Goal: Task Accomplishment & Management: Use online tool/utility

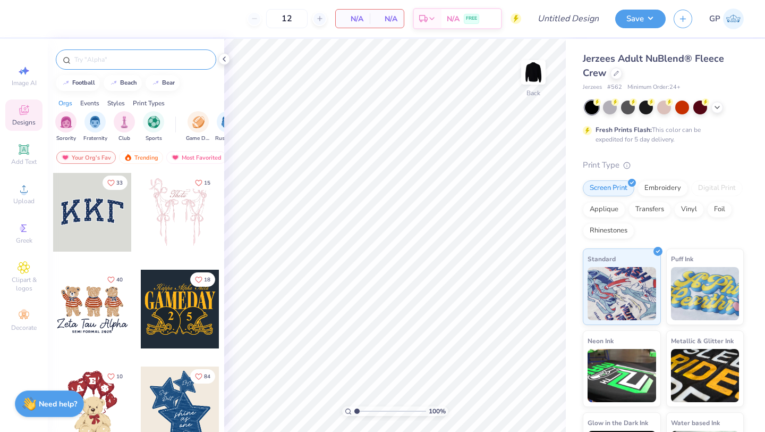
click at [158, 52] on div at bounding box center [136, 59] width 161 height 20
click at [155, 57] on input "text" at bounding box center [141, 59] width 136 height 11
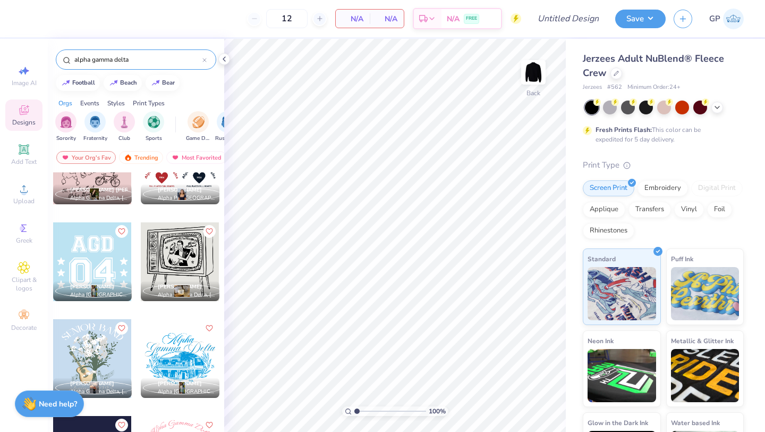
scroll to position [531, 0]
type input "alpha gamma delta"
click at [174, 248] on div at bounding box center [180, 261] width 79 height 79
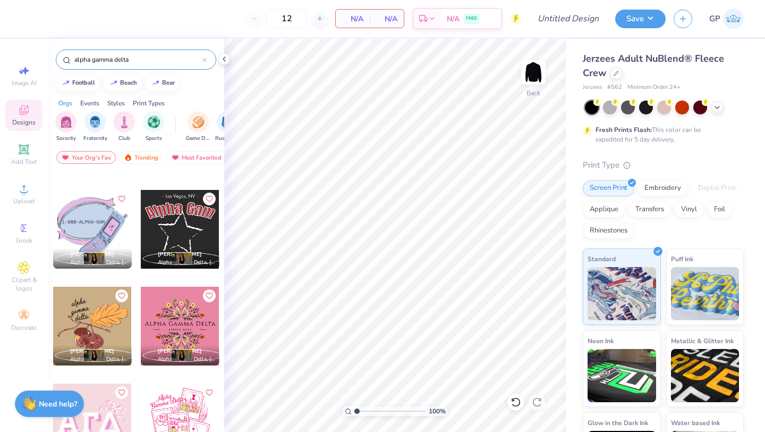
scroll to position [855, 0]
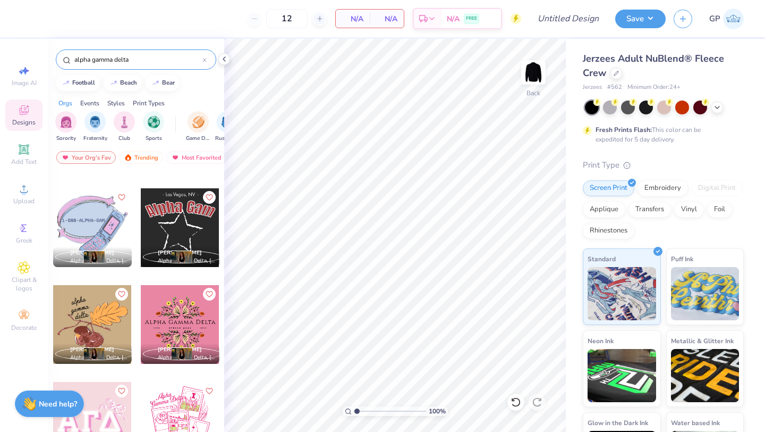
click at [174, 229] on div at bounding box center [180, 227] width 79 height 79
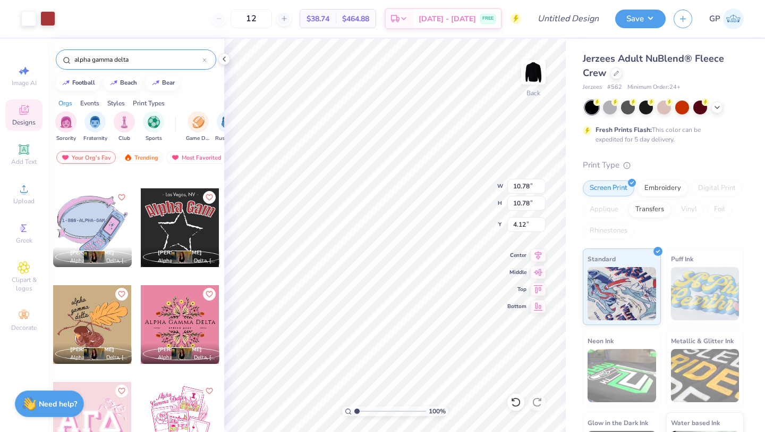
type input "4.12"
type input "11.93"
type input "12.26"
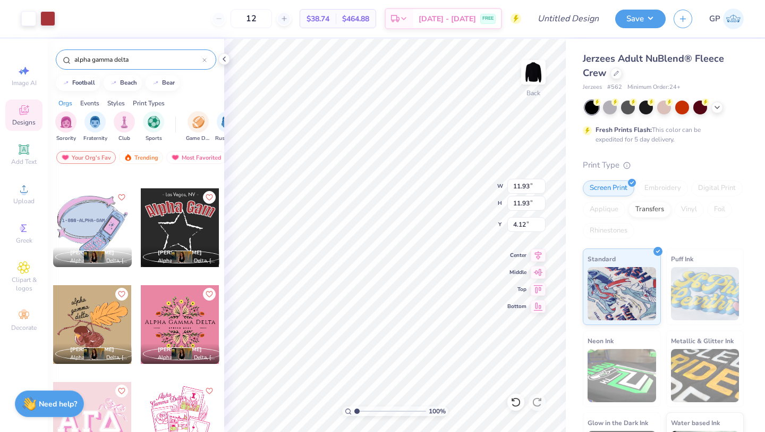
type input "3.79"
type input "12.69"
type input "3.36"
type input "5.22"
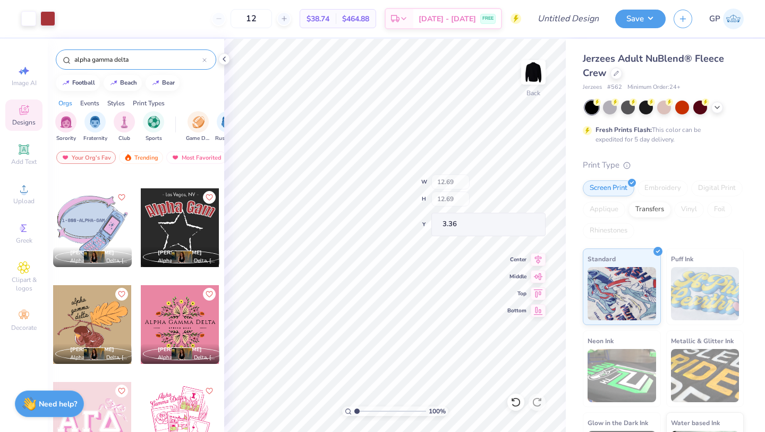
type input "0.86"
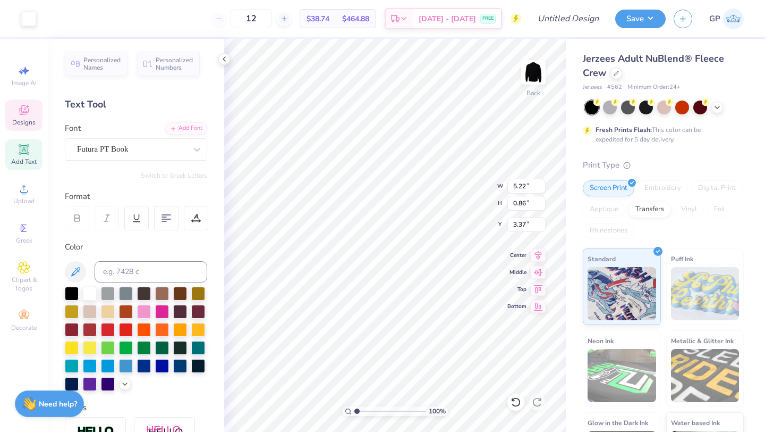
type input "3.37"
type textarea "Las Veas, NV"
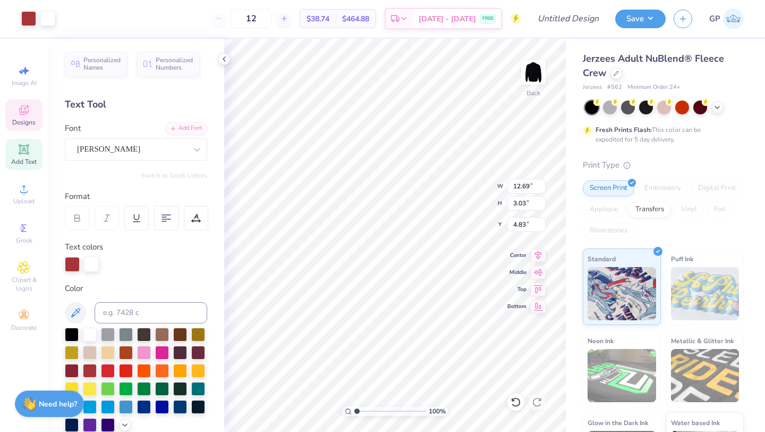
type input "12.69"
type input "3.03"
type input "4.83"
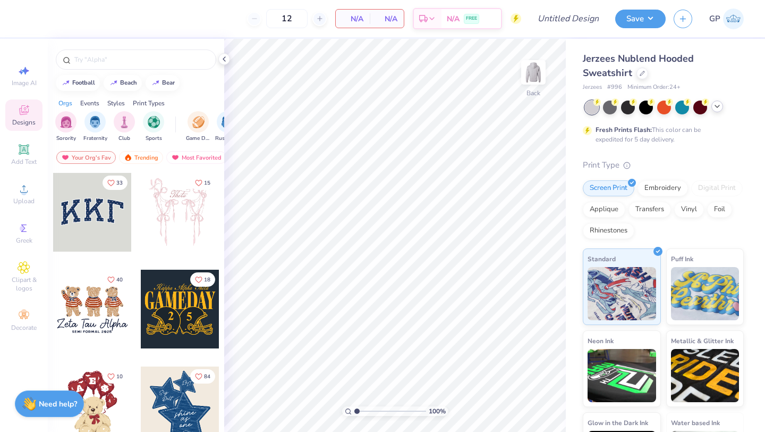
click at [718, 103] on icon at bounding box center [717, 106] width 9 height 9
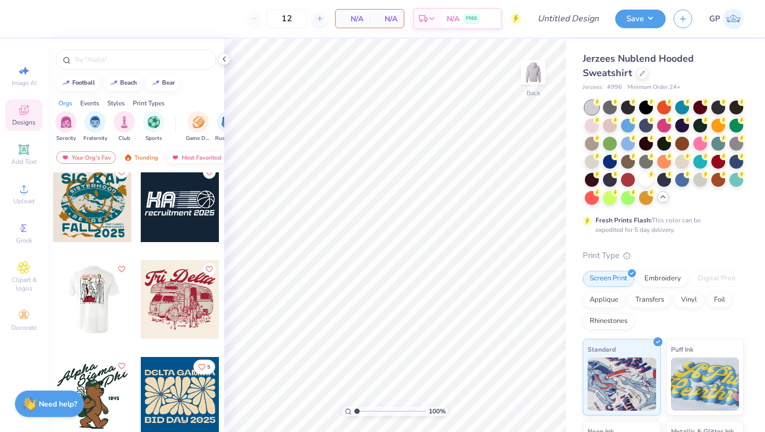
scroll to position [16450, 0]
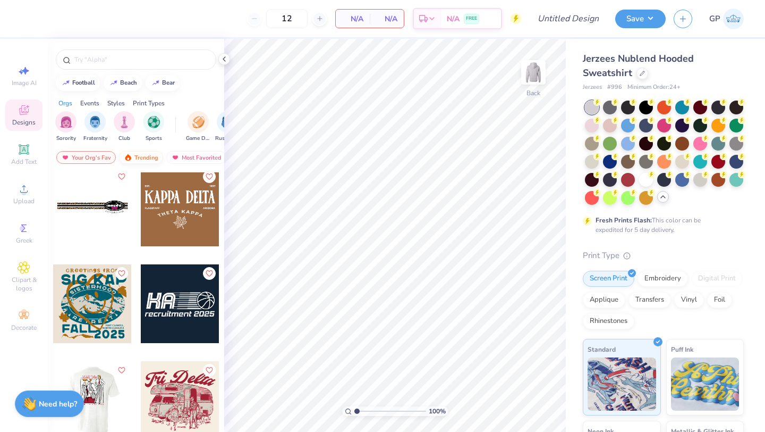
click at [148, 152] on div "Trending" at bounding box center [141, 157] width 44 height 13
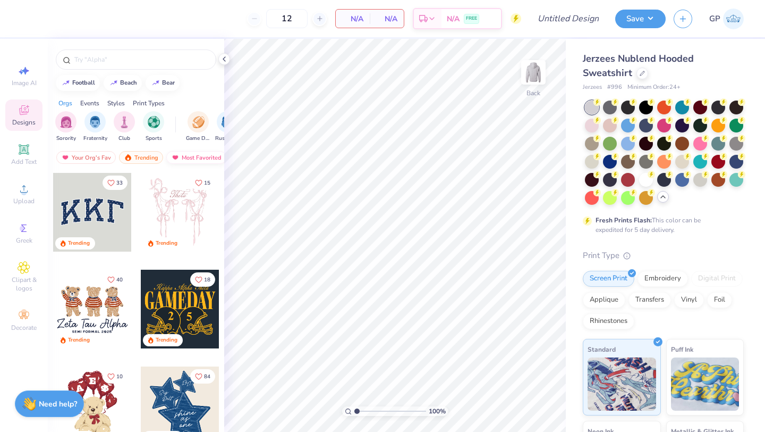
click at [189, 153] on div "Most Favorited" at bounding box center [196, 157] width 60 height 13
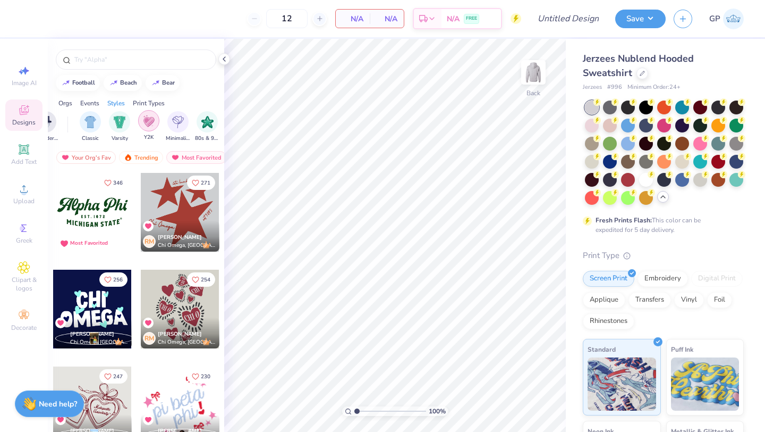
scroll to position [0, 479]
click at [69, 128] on div "filter for Holidays" at bounding box center [70, 120] width 21 height 21
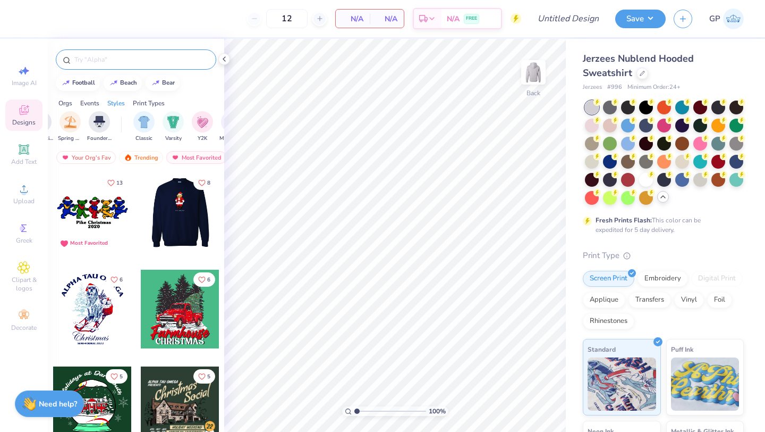
click at [138, 60] on input "text" at bounding box center [141, 59] width 136 height 11
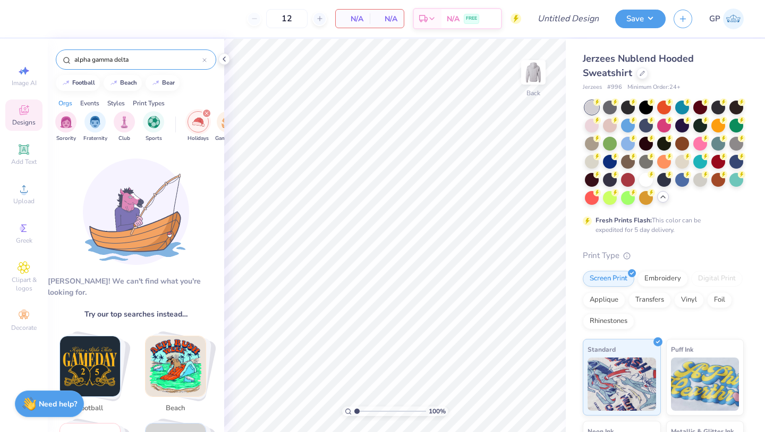
type input "alpha gamma delta"
click at [203, 111] on div "filter for Holidays" at bounding box center [207, 113] width 10 height 10
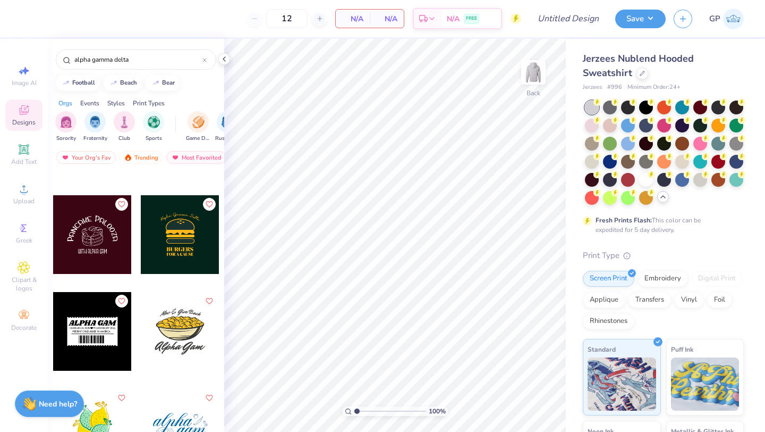
scroll to position [2022, 0]
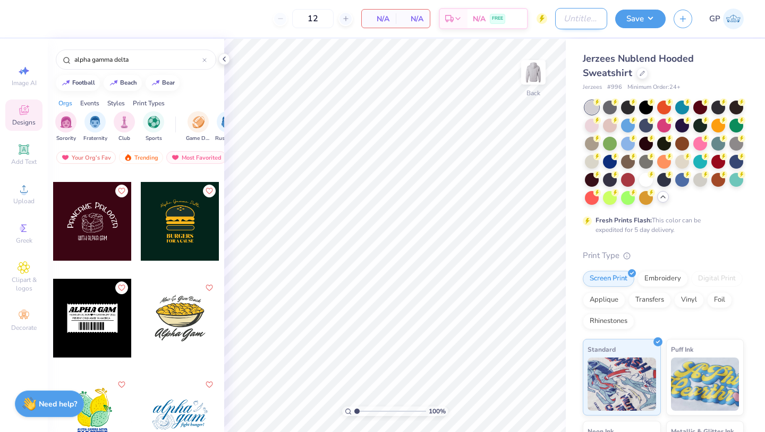
click at [563, 21] on input "Design Title" at bounding box center [581, 18] width 52 height 21
type input "AGD"
click at [679, 20] on icon "button" at bounding box center [683, 17] width 9 height 9
click at [632, 23] on button "Save" at bounding box center [640, 17] width 50 height 19
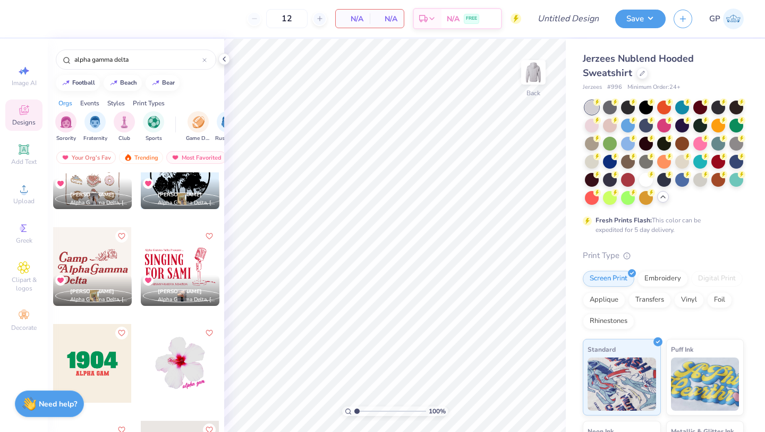
scroll to position [2022, 0]
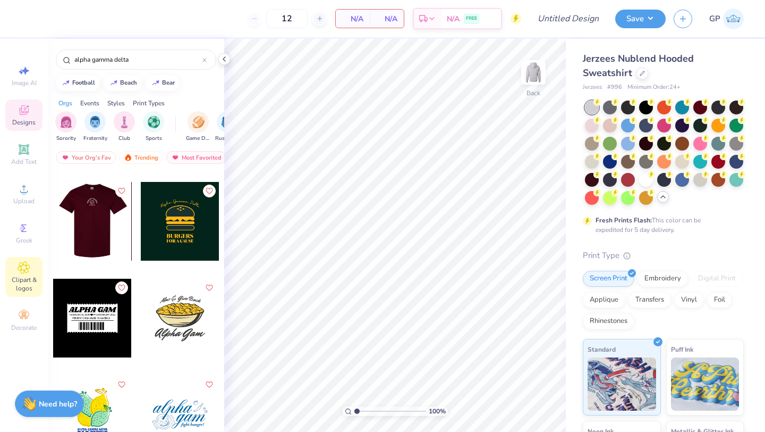
click at [21, 273] on icon at bounding box center [24, 267] width 12 height 13
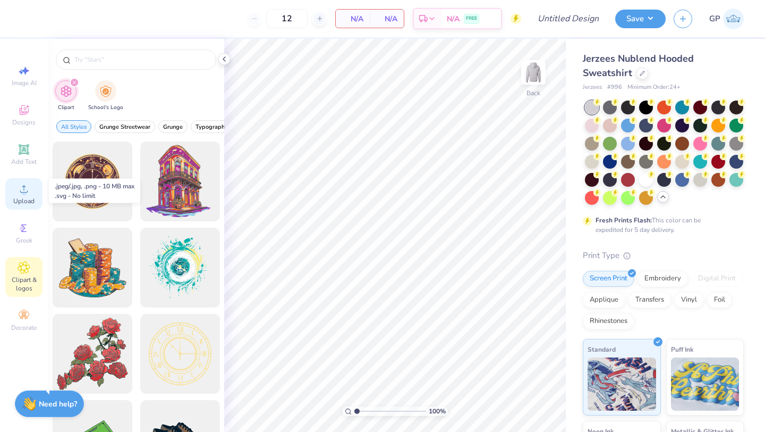
click at [29, 187] on icon at bounding box center [24, 188] width 13 height 13
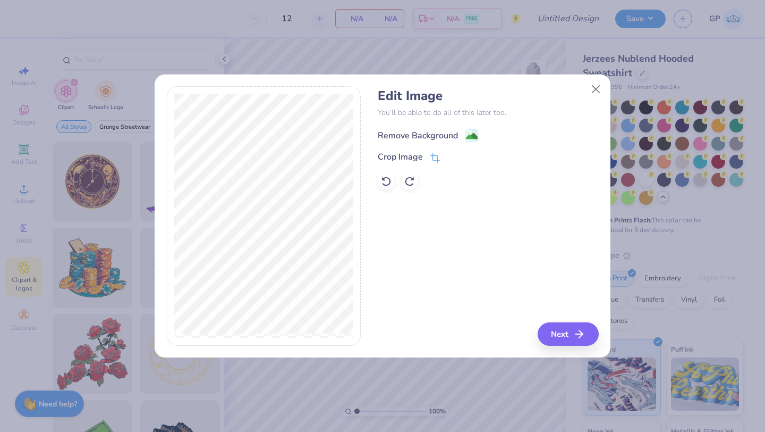
click at [474, 138] on image at bounding box center [472, 136] width 12 height 12
click at [578, 335] on icon "button" at bounding box center [582, 333] width 13 height 13
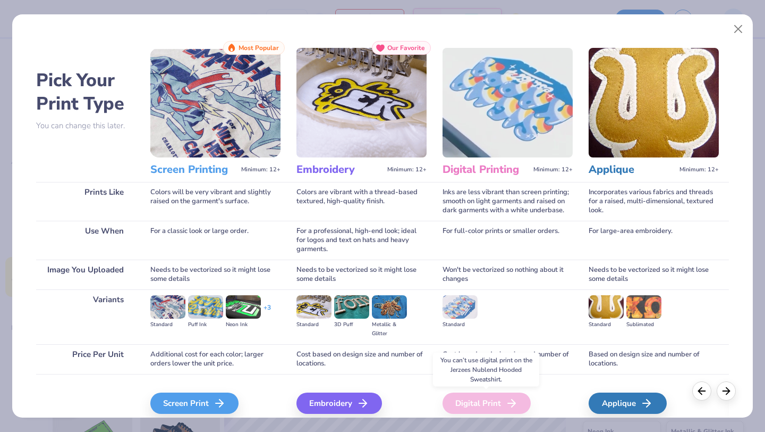
click at [483, 404] on div "Digital Print" at bounding box center [487, 402] width 88 height 21
click at [208, 399] on div "Screen Print" at bounding box center [196, 402] width 88 height 21
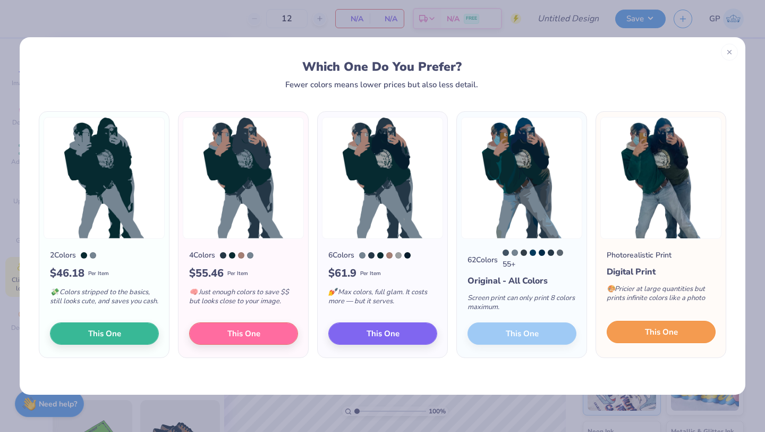
click at [633, 333] on button "This One" at bounding box center [661, 331] width 109 height 22
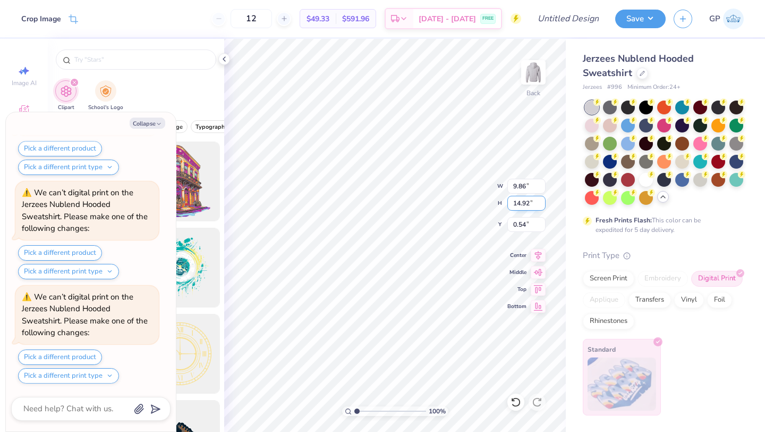
scroll to position [199, 0]
click at [154, 120] on button "Collapse" at bounding box center [148, 122] width 36 height 11
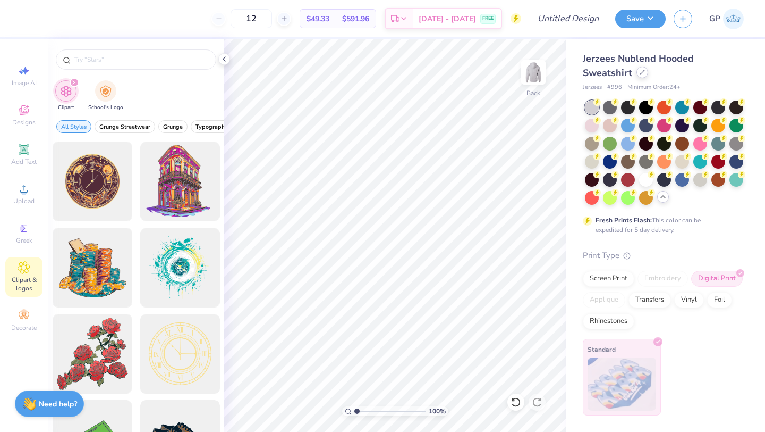
click at [642, 74] on icon at bounding box center [642, 72] width 5 height 5
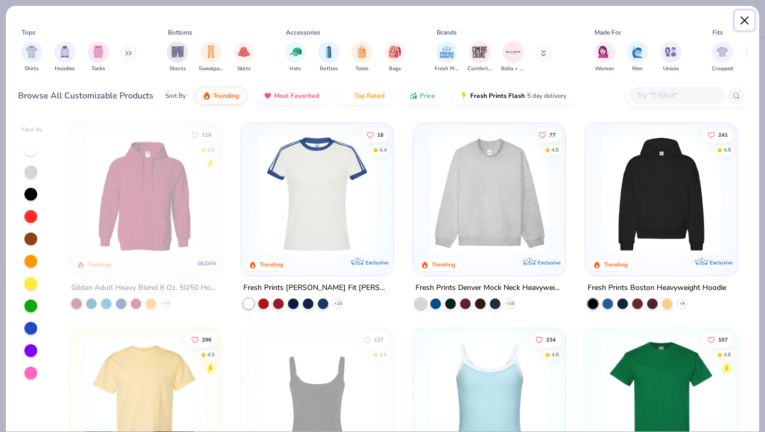
click at [741, 27] on button "Close" at bounding box center [745, 21] width 20 height 20
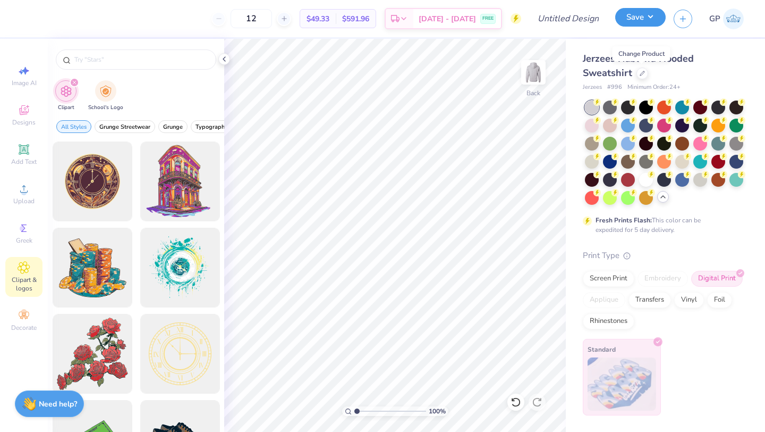
click at [646, 22] on button "Save" at bounding box center [640, 17] width 50 height 19
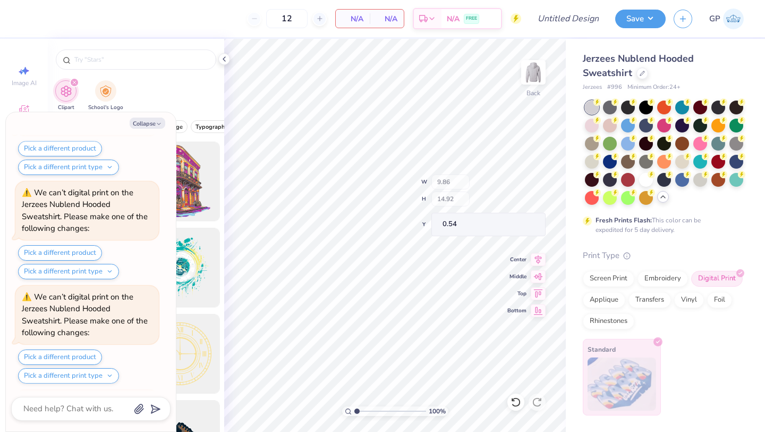
scroll to position [407, 0]
click at [158, 125] on icon "button" at bounding box center [159, 124] width 6 height 6
type textarea "x"
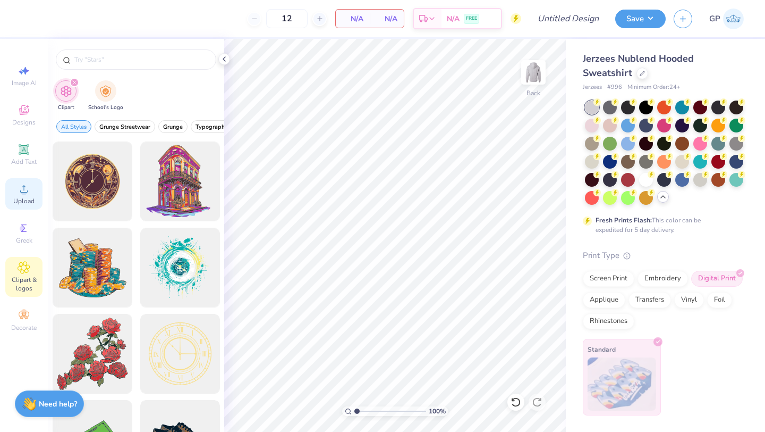
click at [21, 193] on circle at bounding box center [24, 192] width 6 height 6
click at [36, 201] on div "Upload" at bounding box center [23, 193] width 37 height 31
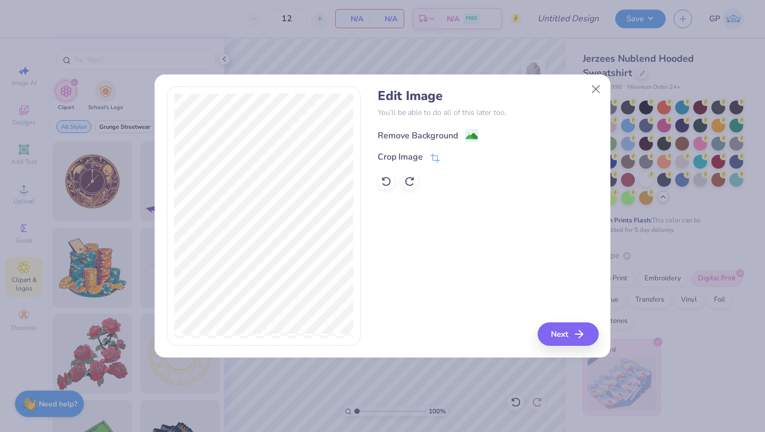
click at [450, 139] on div "Remove Background" at bounding box center [418, 135] width 80 height 13
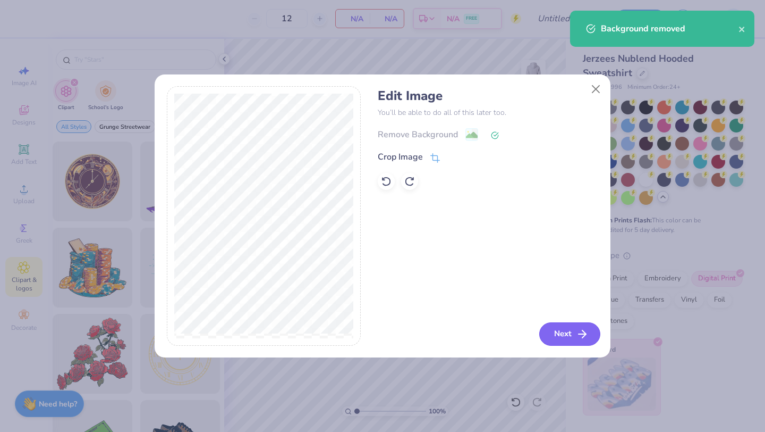
click at [556, 332] on button "Next" at bounding box center [569, 333] width 61 height 23
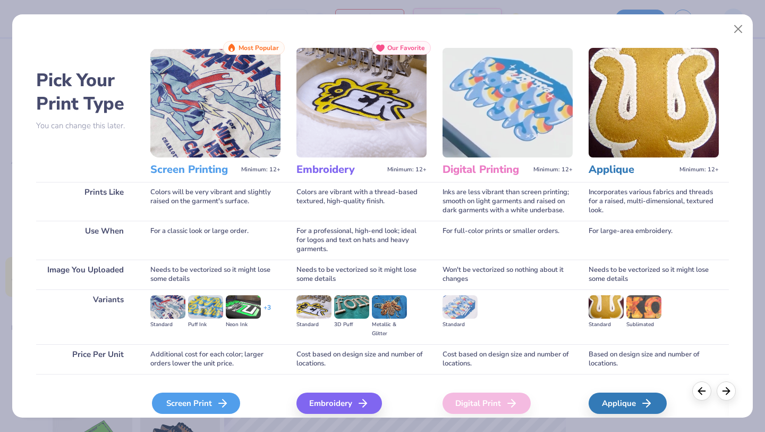
click at [202, 404] on div "Screen Print" at bounding box center [196, 402] width 88 height 21
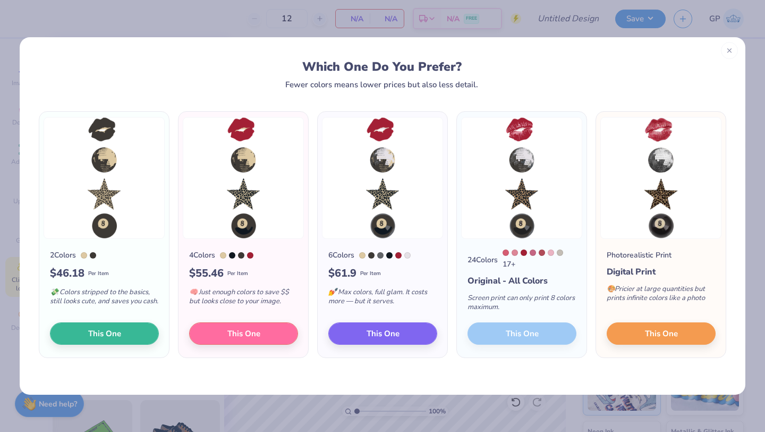
click at [724, 51] on div at bounding box center [729, 50] width 17 height 17
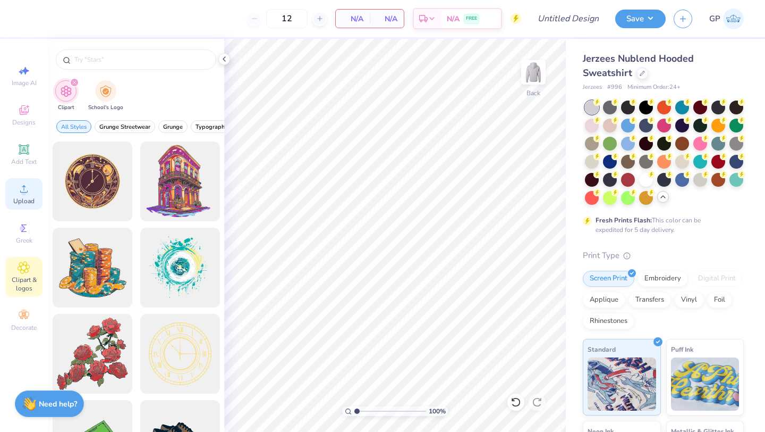
click at [15, 197] on span "Upload" at bounding box center [23, 201] width 21 height 9
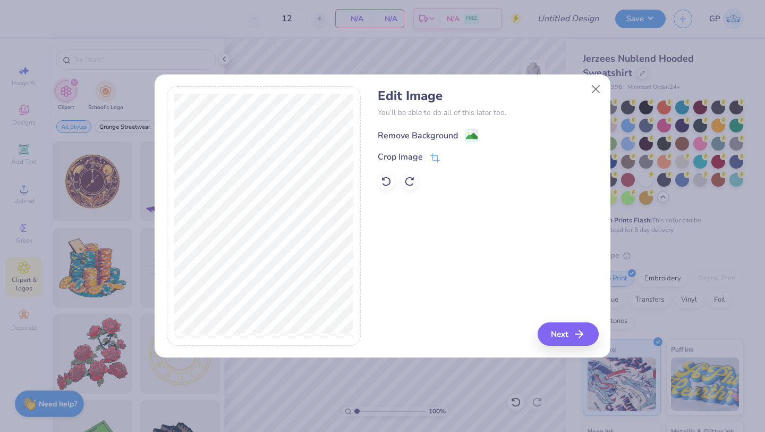
click at [412, 135] on div "Remove Background" at bounding box center [418, 135] width 80 height 13
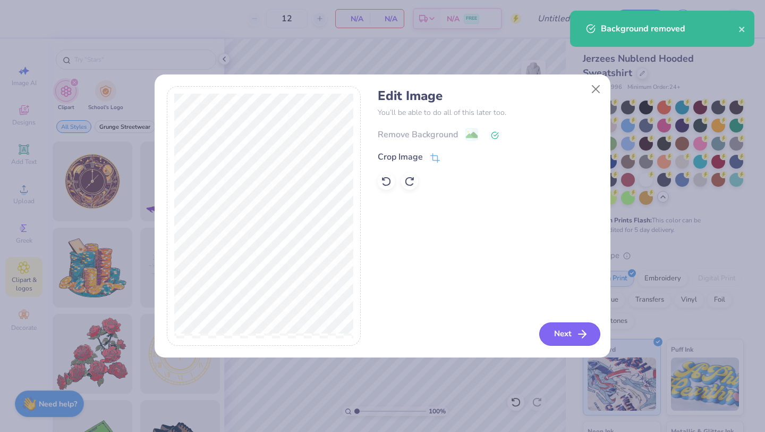
click at [579, 332] on icon "button" at bounding box center [582, 333] width 13 height 13
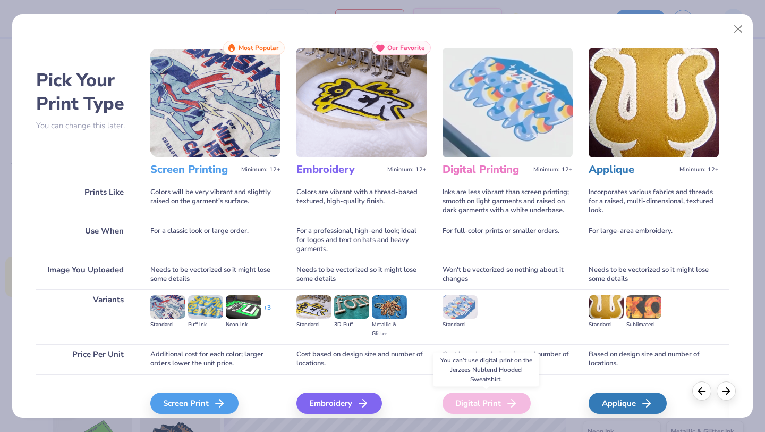
click at [479, 403] on div "Digital Print" at bounding box center [487, 402] width 88 height 21
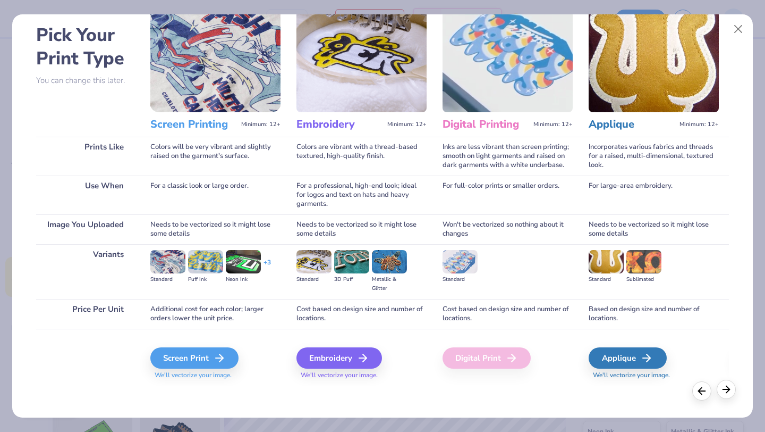
click at [724, 393] on icon at bounding box center [727, 389] width 12 height 12
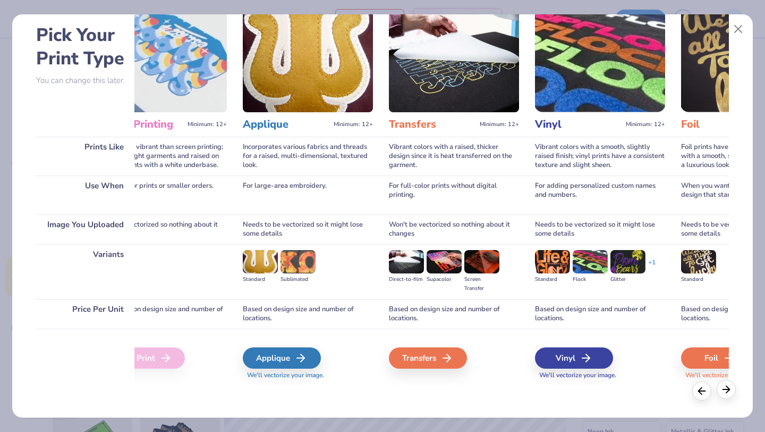
scroll to position [0, 347]
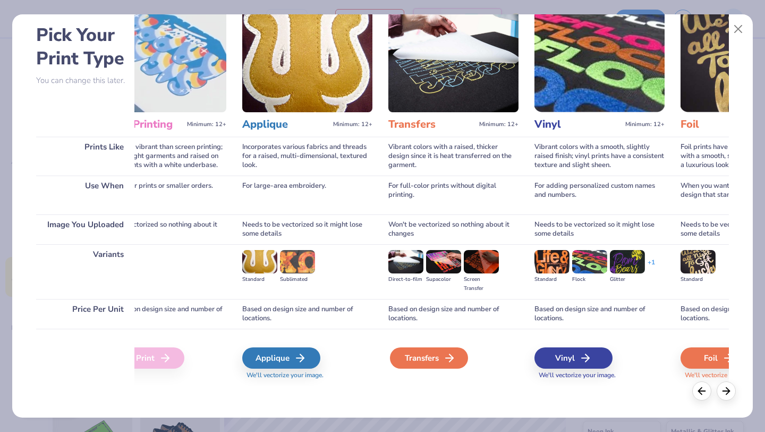
click at [425, 361] on div "Transfers" at bounding box center [429, 357] width 78 height 21
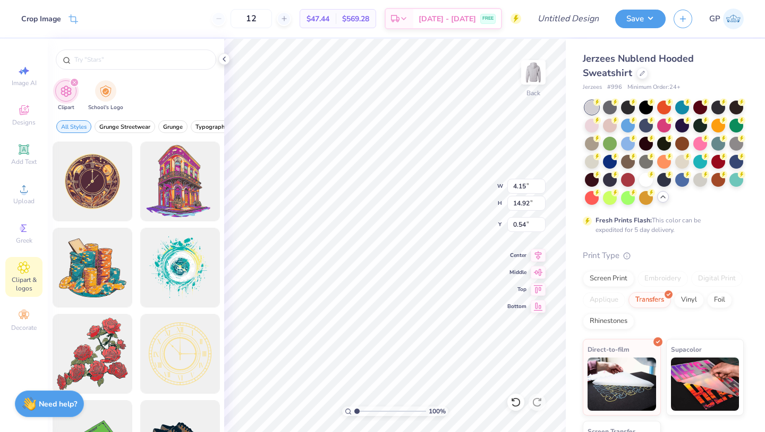
type input "0.58"
click at [656, 18] on button "Save" at bounding box center [640, 17] width 50 height 19
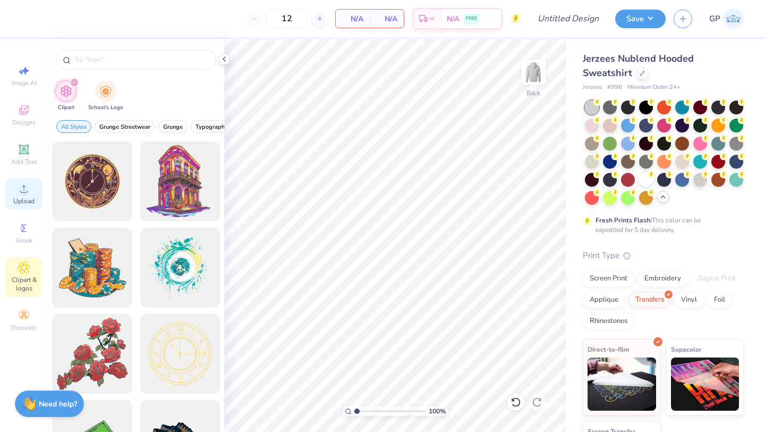
click at [21, 195] on icon at bounding box center [24, 188] width 13 height 13
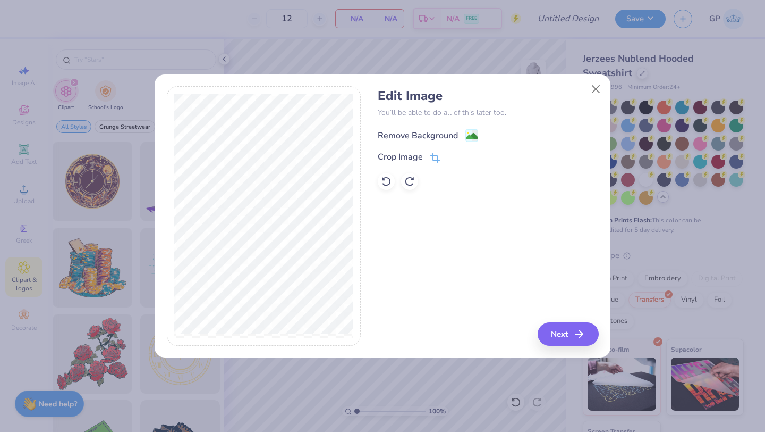
click at [433, 136] on div "Remove Background" at bounding box center [418, 135] width 80 height 13
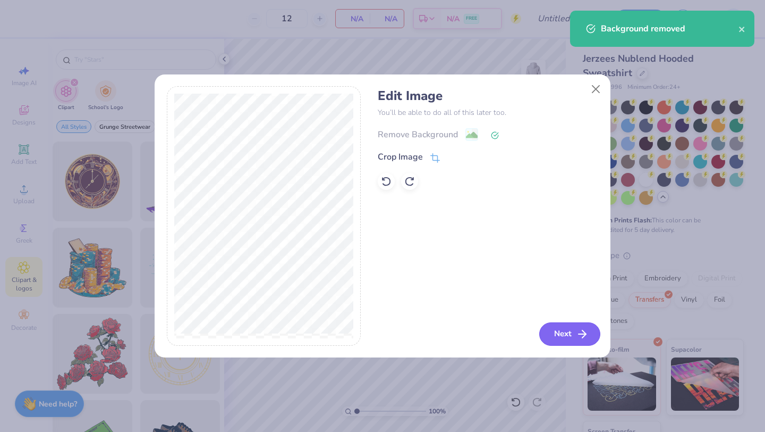
click at [568, 334] on button "Next" at bounding box center [569, 333] width 61 height 23
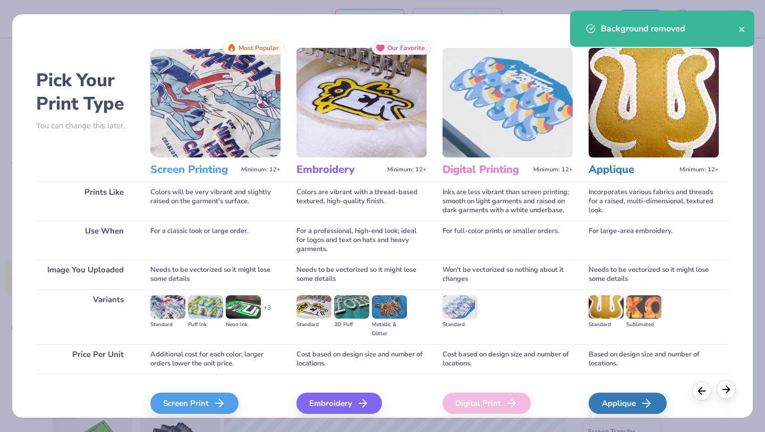
click at [731, 393] on icon at bounding box center [727, 389] width 12 height 12
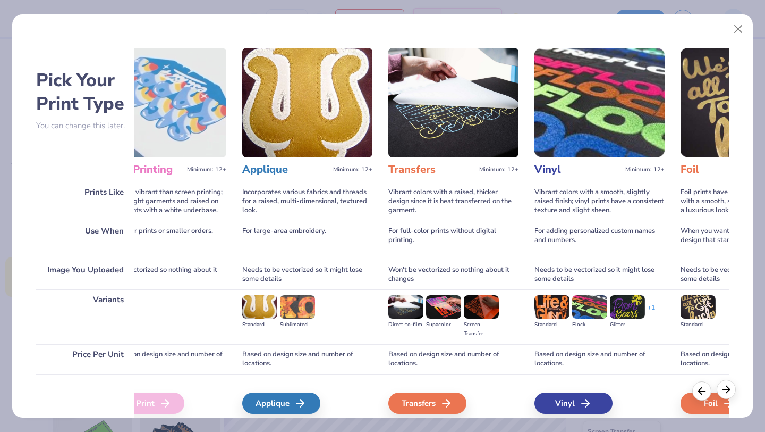
click at [725, 389] on line at bounding box center [726, 389] width 7 height 0
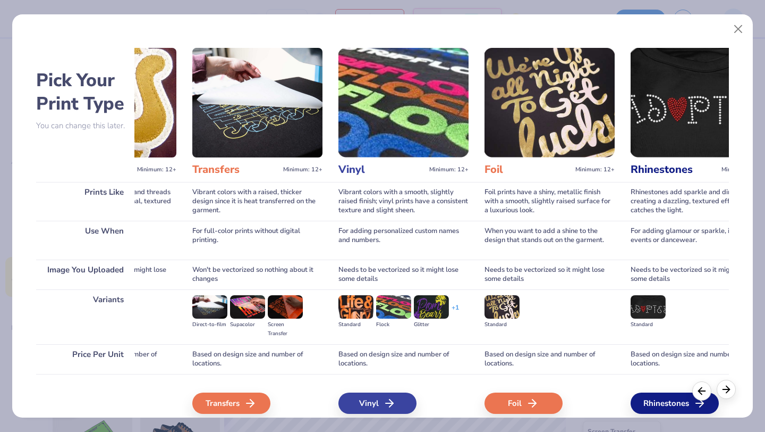
scroll to position [0, 590]
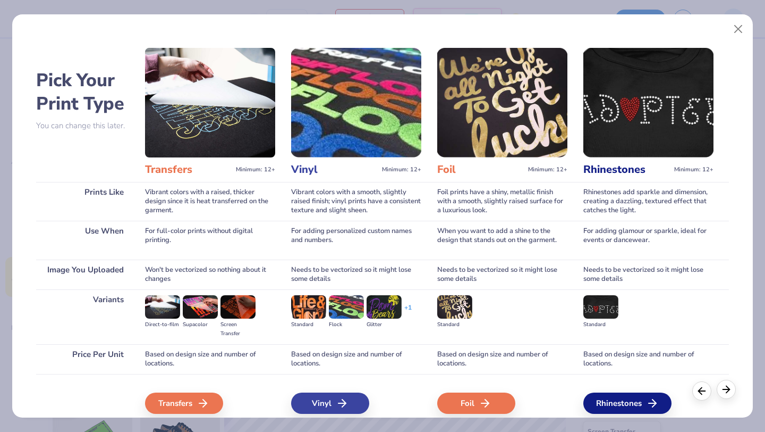
click at [725, 389] on line at bounding box center [726, 389] width 7 height 0
click at [704, 392] on icon at bounding box center [702, 389] width 12 height 12
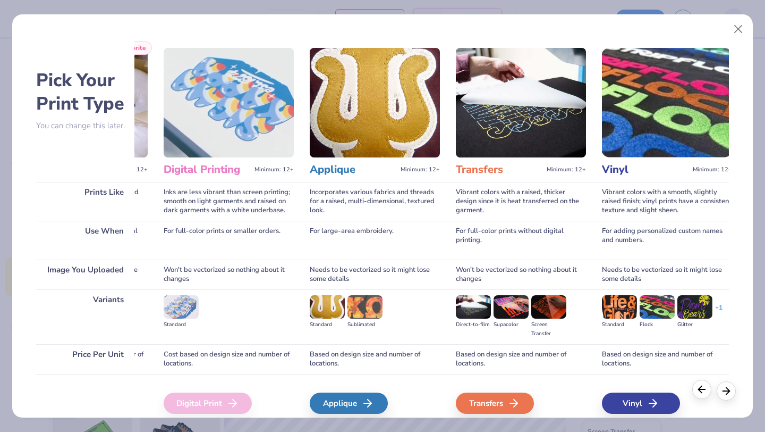
scroll to position [0, 243]
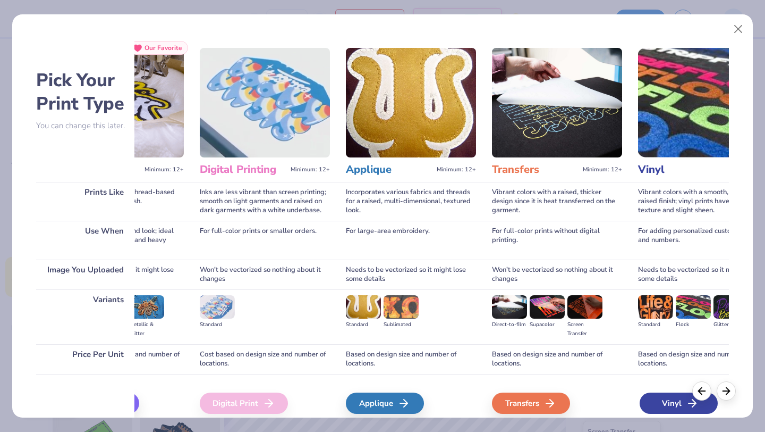
click at [664, 402] on div "Vinyl" at bounding box center [679, 402] width 78 height 21
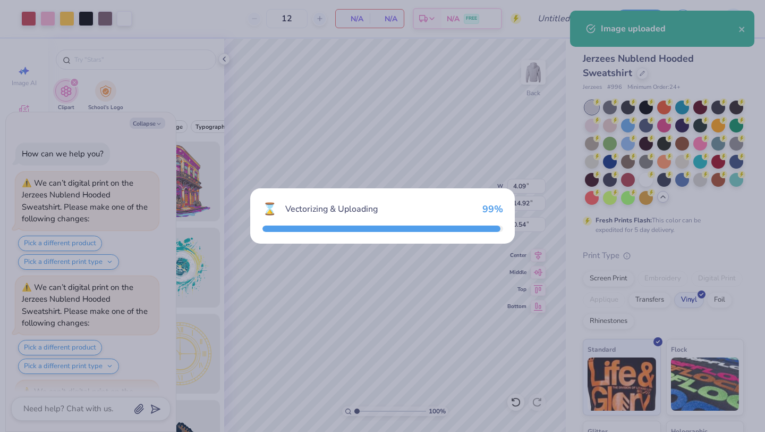
scroll to position [578, 0]
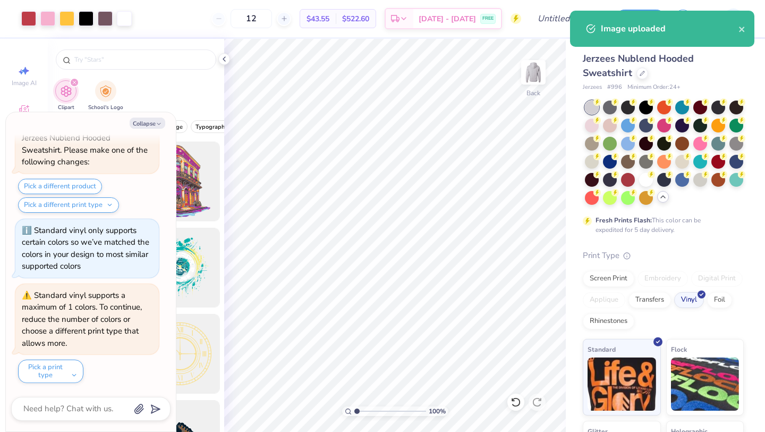
click at [736, 25] on div "Image uploaded" at bounding box center [670, 28] width 138 height 13
click at [743, 29] on icon "close" at bounding box center [742, 29] width 7 height 9
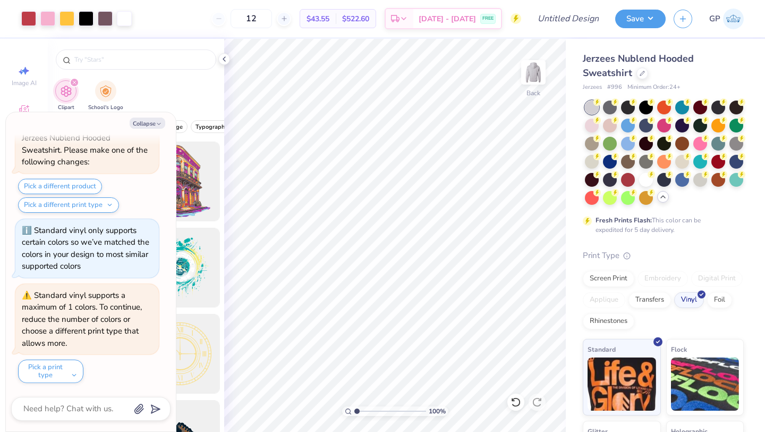
click at [644, 22] on div "Art colors 12 $43.55 Per Item $522.60 Total Est. Delivery [DATE] - [DATE] FREE …" at bounding box center [382, 216] width 765 height 432
click at [637, 18] on button "Save" at bounding box center [640, 17] width 50 height 19
click at [720, 157] on div at bounding box center [719, 161] width 14 height 14
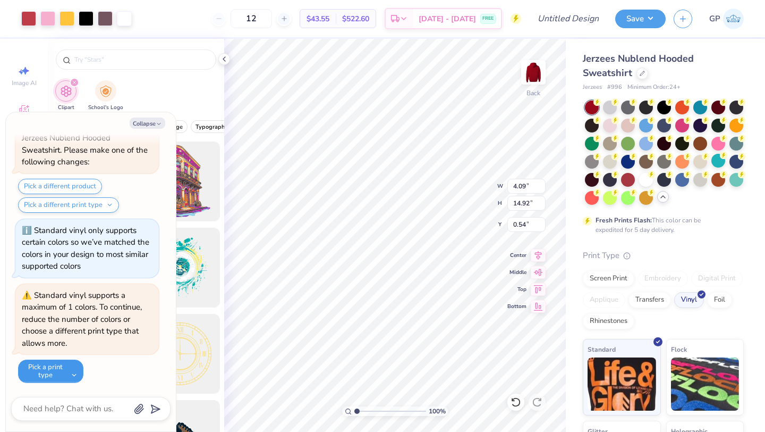
click at [50, 373] on button "Pick a print type" at bounding box center [50, 370] width 65 height 23
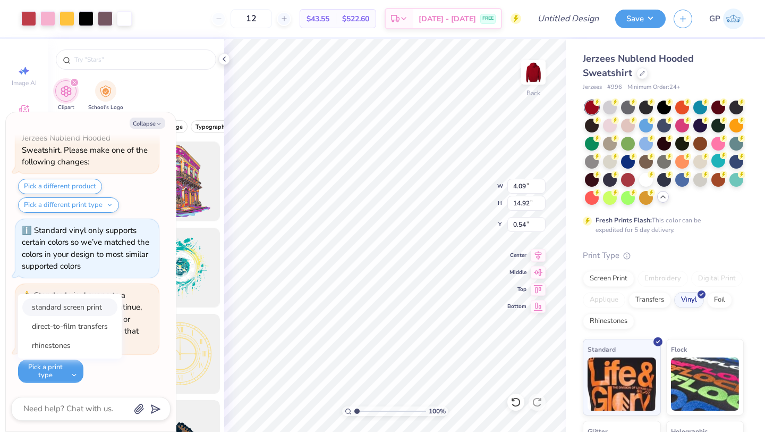
click at [80, 307] on button "standard screen print" at bounding box center [69, 307] width 95 height 18
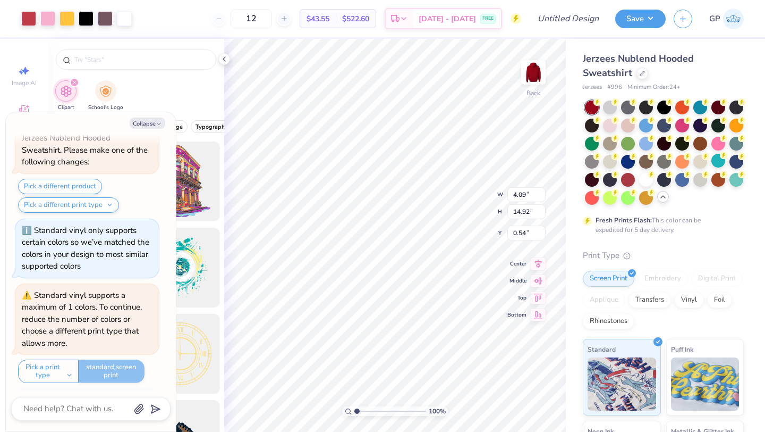
scroll to position [643, 0]
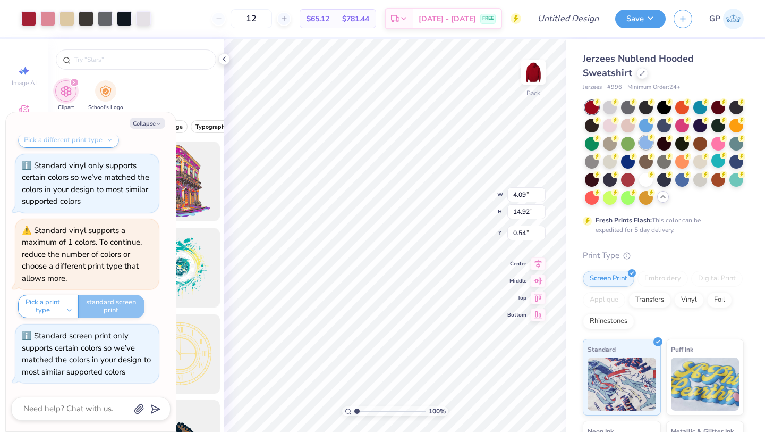
click at [643, 145] on div at bounding box center [646, 143] width 14 height 14
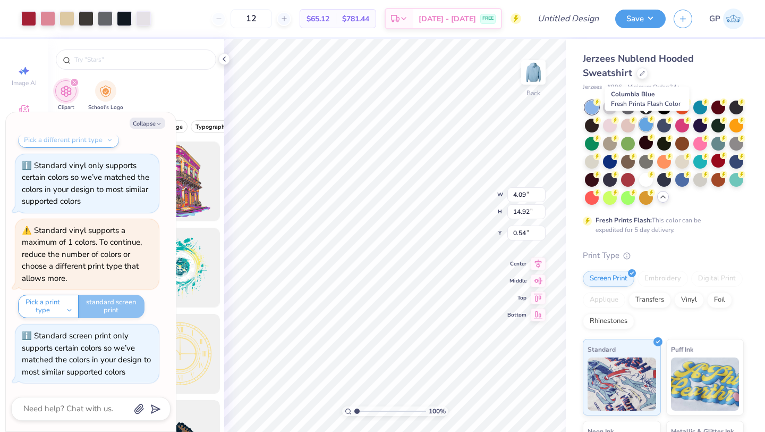
click at [649, 122] on icon at bounding box center [651, 118] width 7 height 7
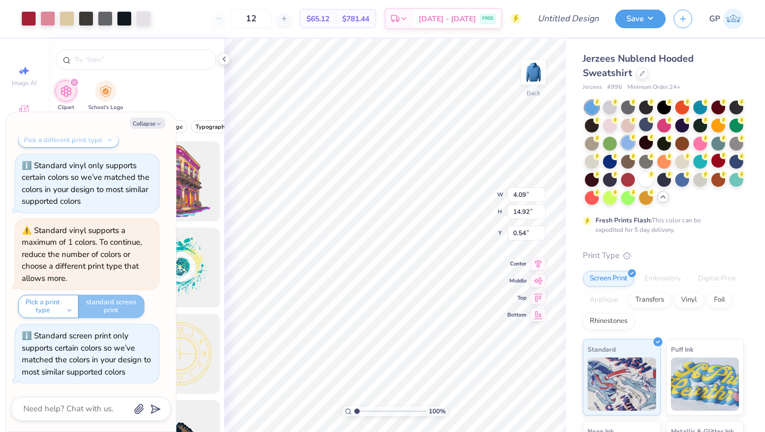
click at [625, 142] on div at bounding box center [628, 143] width 14 height 14
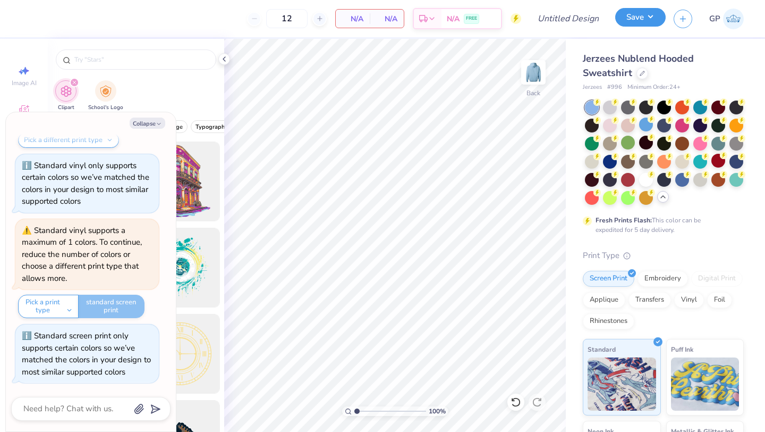
click at [627, 13] on button "Save" at bounding box center [640, 17] width 50 height 19
click at [155, 124] on button "Collapse" at bounding box center [148, 122] width 36 height 11
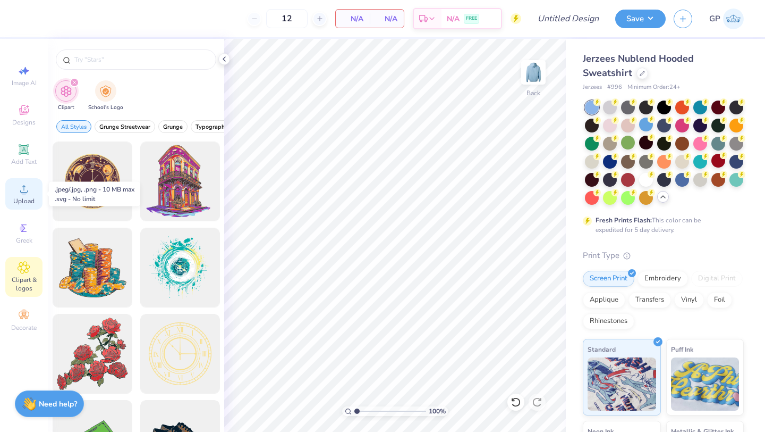
click at [24, 201] on span "Upload" at bounding box center [23, 201] width 21 height 9
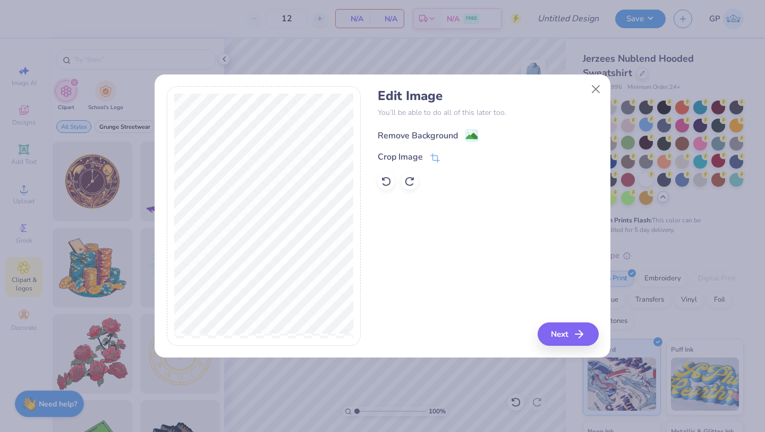
click at [420, 136] on div "Remove Background" at bounding box center [418, 135] width 80 height 13
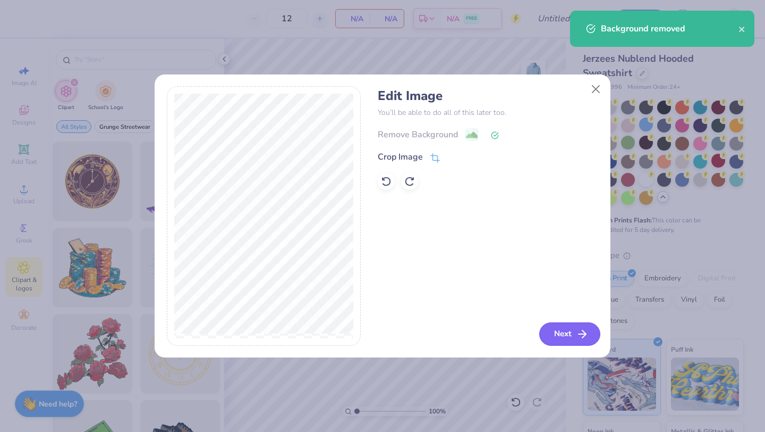
click at [565, 322] on button "Next" at bounding box center [569, 333] width 61 height 23
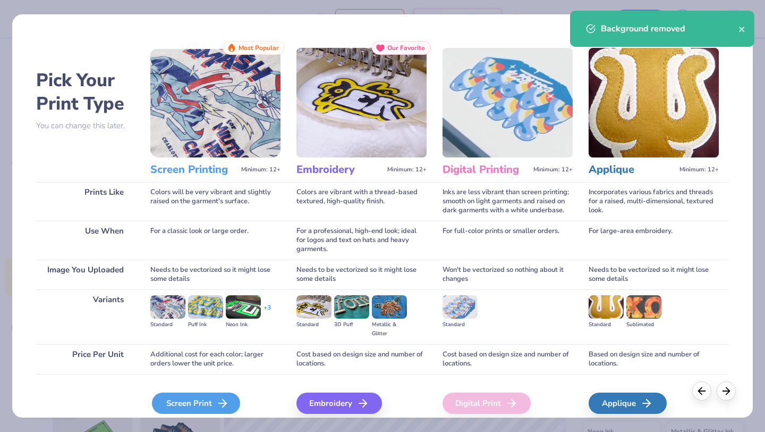
click at [219, 400] on icon at bounding box center [222, 402] width 13 height 13
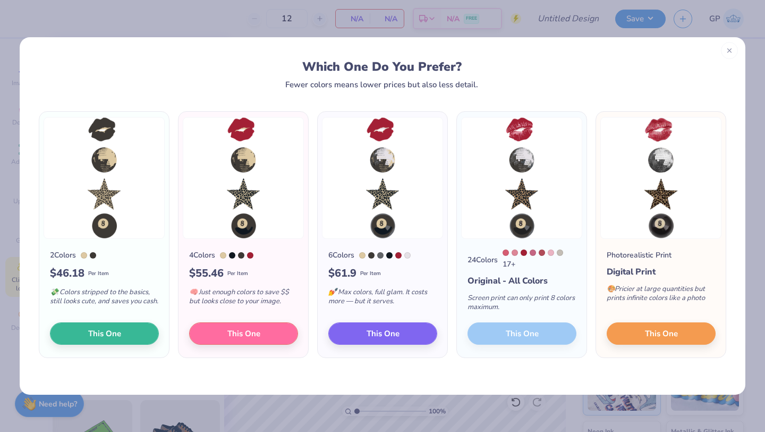
click at [726, 48] on icon at bounding box center [729, 50] width 7 height 7
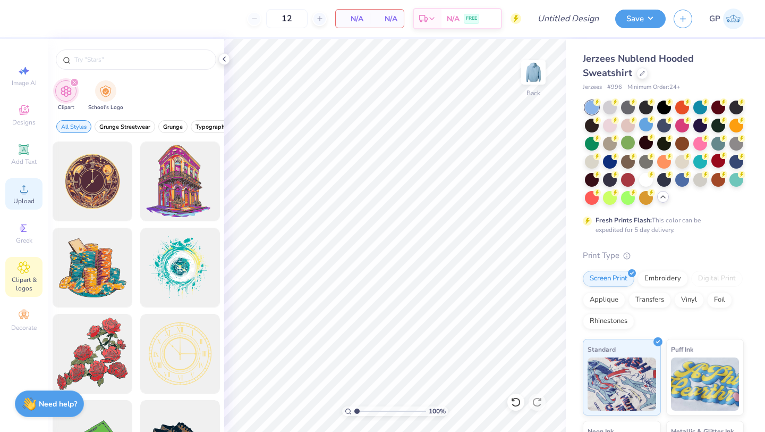
click at [21, 205] on div "Upload" at bounding box center [23, 193] width 37 height 31
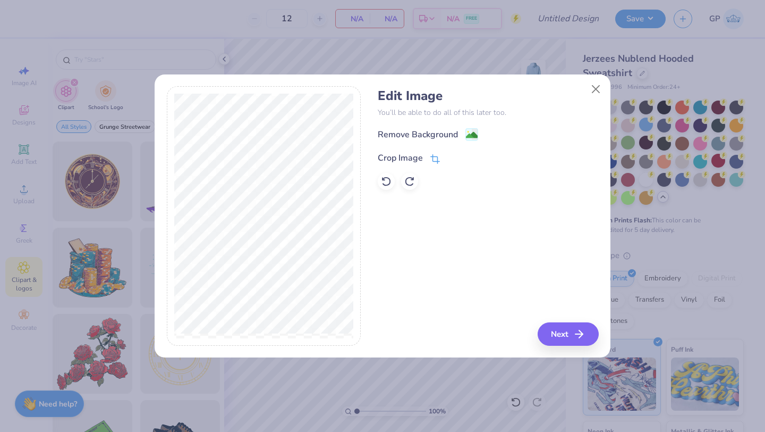
click at [411, 156] on div "Crop Image" at bounding box center [400, 157] width 45 height 13
click at [409, 155] on div "Crop Image" at bounding box center [400, 156] width 45 height 13
click at [462, 156] on div at bounding box center [461, 156] width 27 height 13
click at [464, 157] on button at bounding box center [468, 156] width 11 height 11
click at [417, 133] on div "Remove Background" at bounding box center [418, 135] width 80 height 13
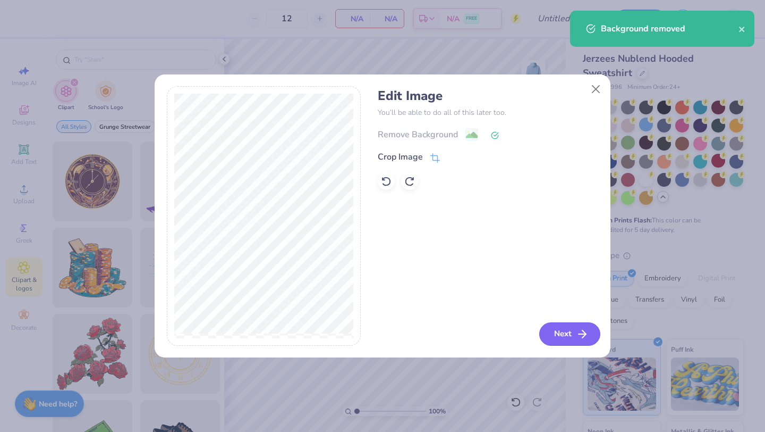
click at [562, 336] on button "Next" at bounding box center [569, 333] width 61 height 23
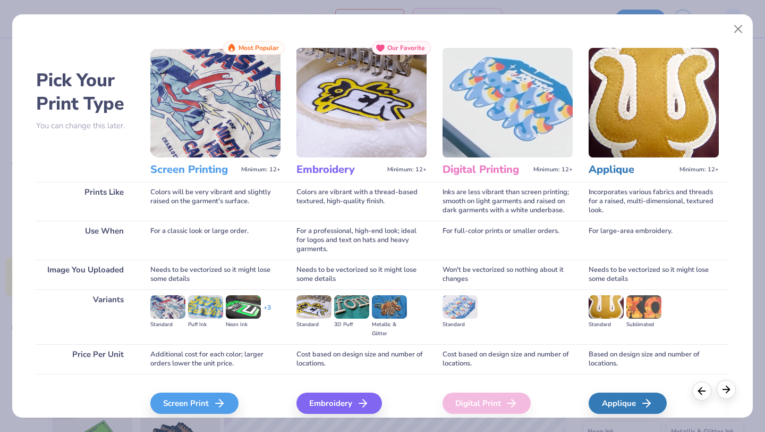
click at [728, 391] on polyline at bounding box center [728, 388] width 3 height 7
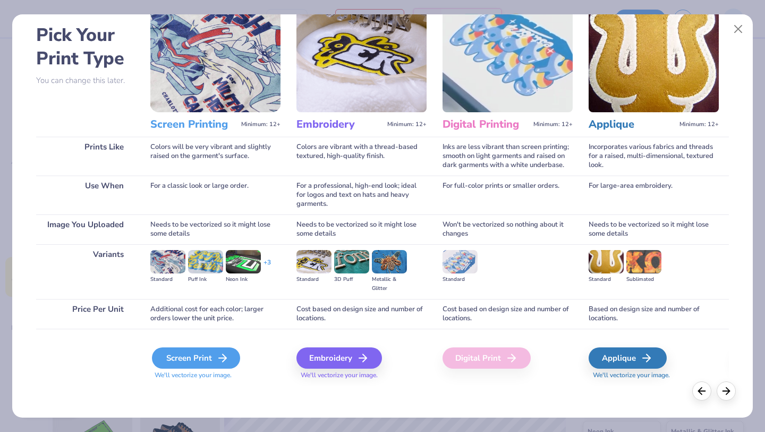
click at [210, 355] on div "Screen Print" at bounding box center [196, 357] width 88 height 21
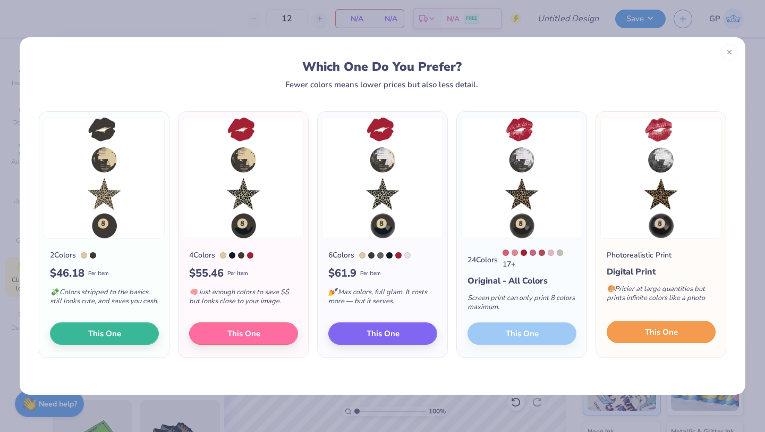
click at [677, 341] on button "This One" at bounding box center [661, 331] width 109 height 22
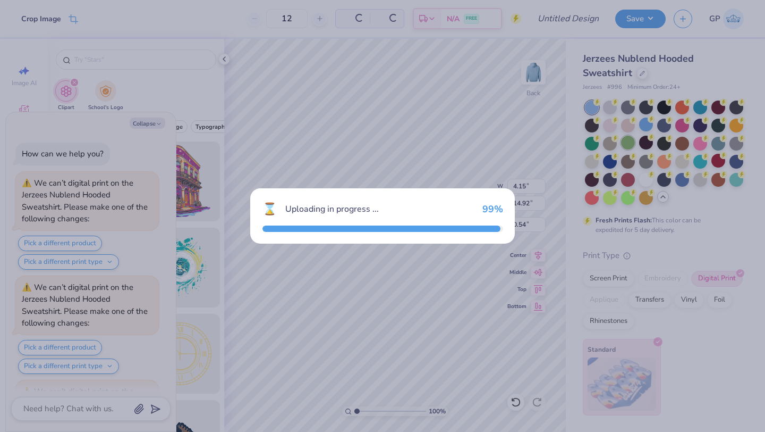
scroll to position [1059, 0]
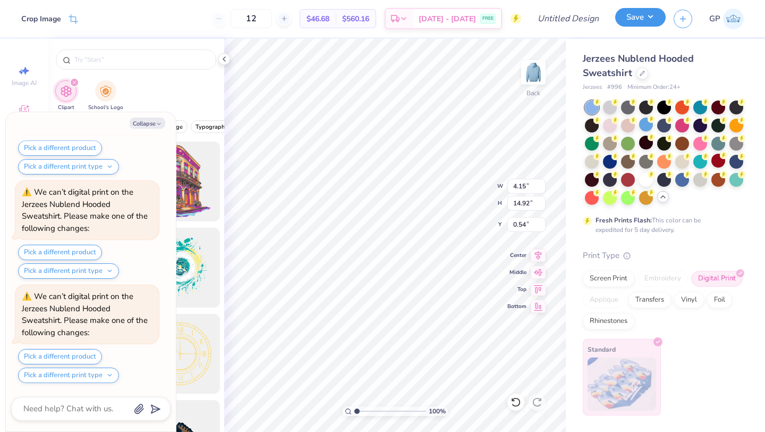
click at [645, 18] on button "Save" at bounding box center [640, 17] width 50 height 19
type textarea "x"
type input "0.58"
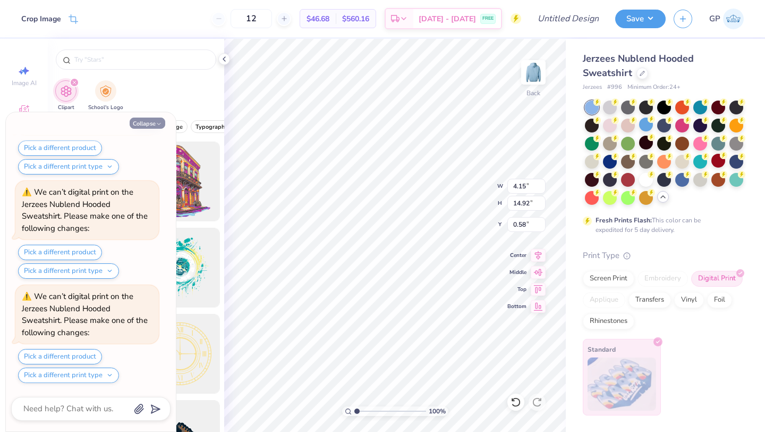
click at [158, 123] on icon "button" at bounding box center [159, 124] width 6 height 6
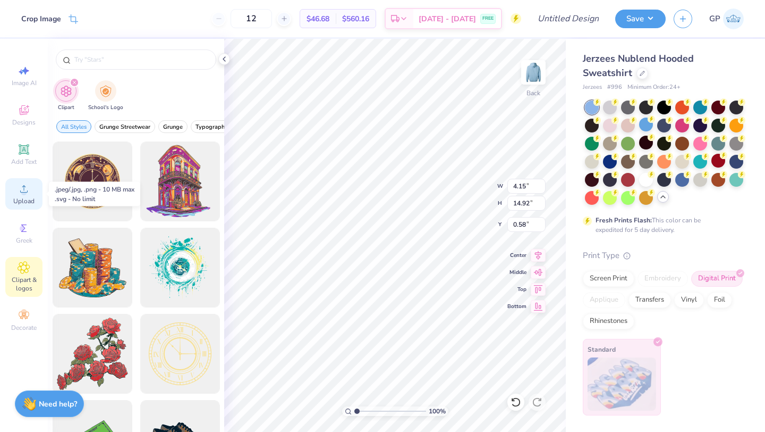
click at [29, 195] on div "Upload" at bounding box center [23, 193] width 37 height 31
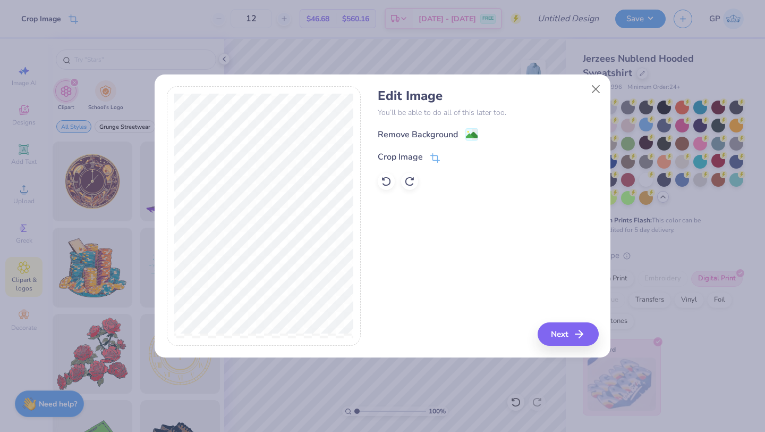
click at [417, 127] on div "Edit Image You’ll be able to do all of this later too. Remove Background Crop I…" at bounding box center [488, 139] width 221 height 102
click at [420, 133] on div "Remove Background" at bounding box center [418, 135] width 80 height 13
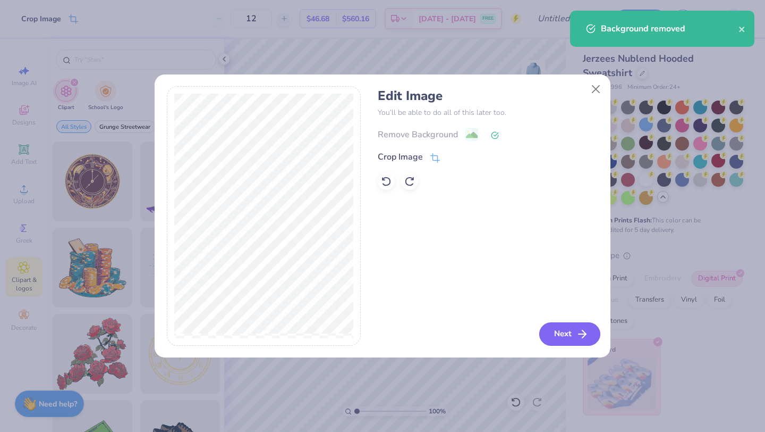
click at [570, 334] on button "Next" at bounding box center [569, 333] width 61 height 23
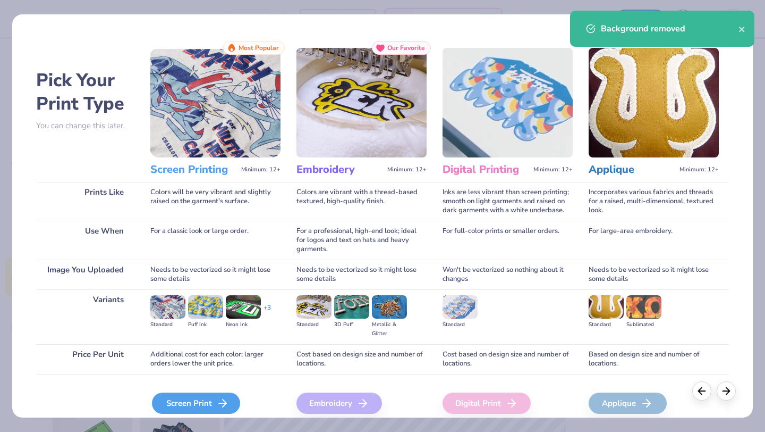
click at [198, 406] on div "Screen Print" at bounding box center [196, 402] width 88 height 21
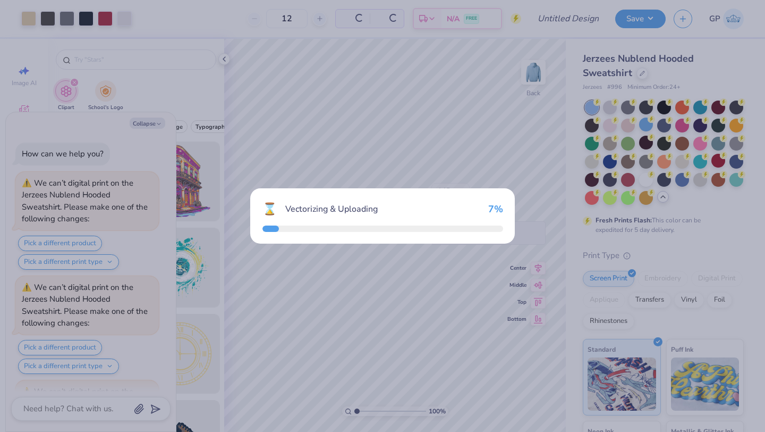
scroll to position [1773, 0]
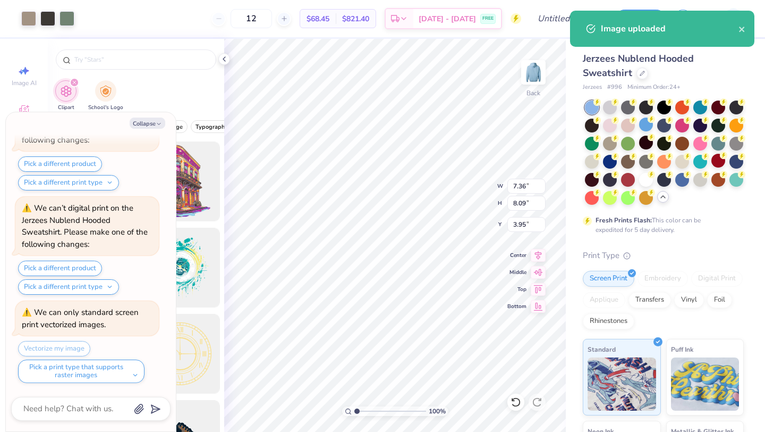
type textarea "x"
type input "4.07"
type input "14.85"
type input "0.62"
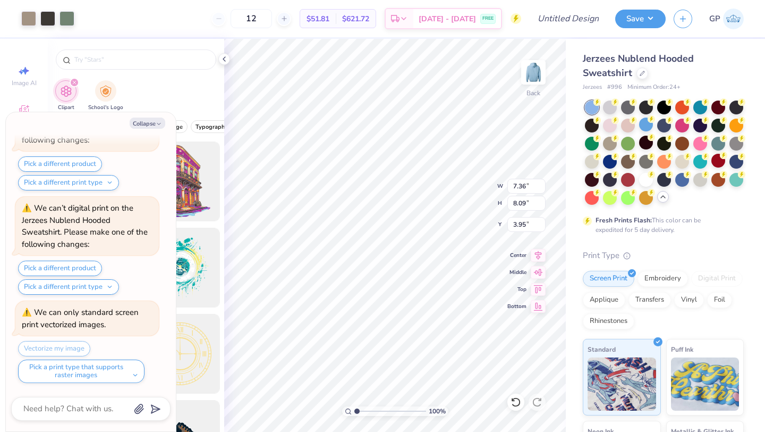
type textarea "x"
type input "7.41"
type textarea "x"
type input "7.13"
type textarea "x"
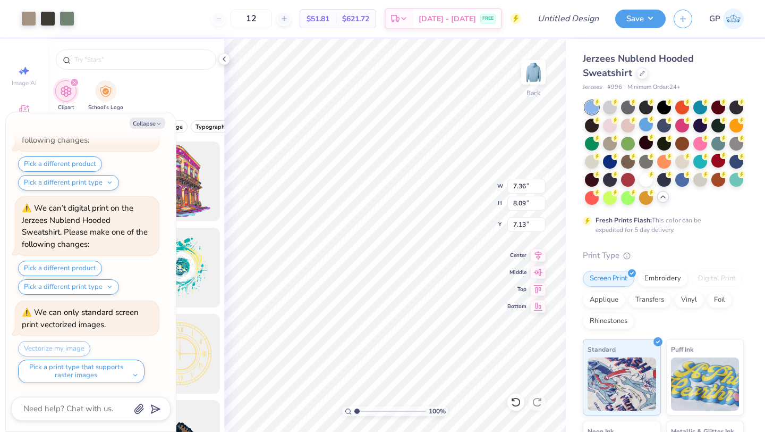
type input "8.77"
type input "9.64"
type input "5.58"
type textarea "x"
type input "4.11"
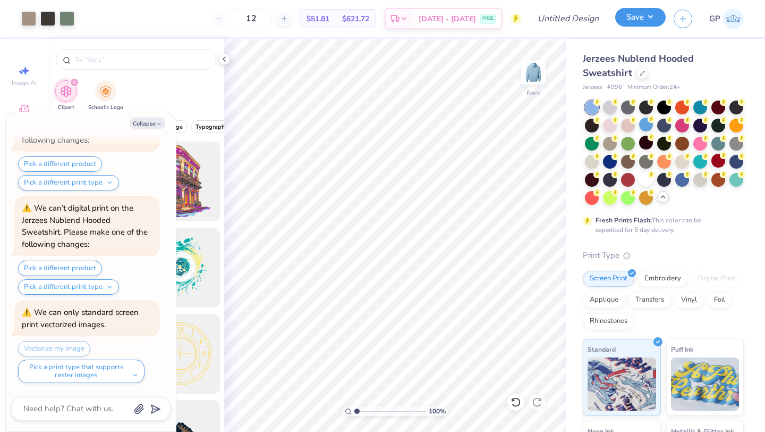
click at [640, 18] on button "Save" at bounding box center [640, 17] width 50 height 19
type textarea "x"
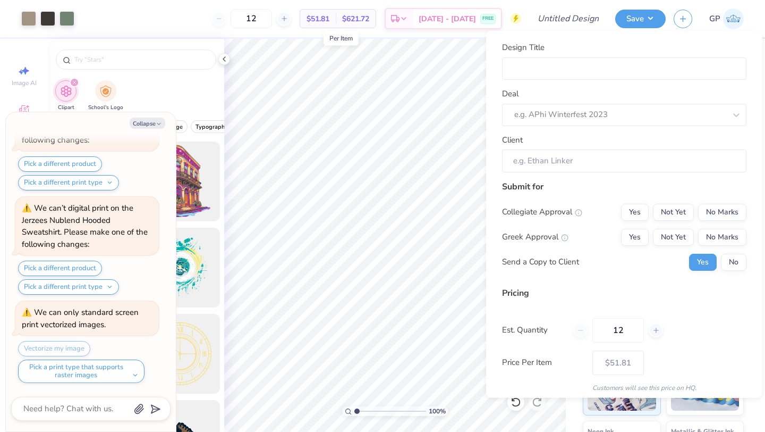
click at [330, 19] on span "$51.81" at bounding box center [318, 18] width 23 height 11
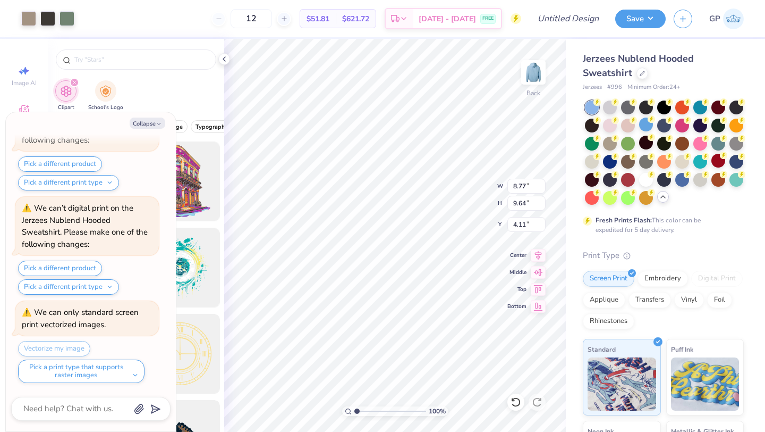
type textarea "x"
type input "4.13"
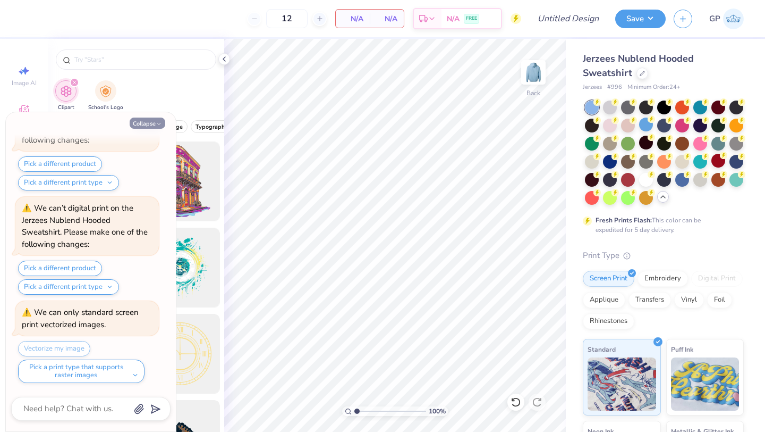
click at [147, 119] on button "Collapse" at bounding box center [148, 122] width 36 height 11
type textarea "x"
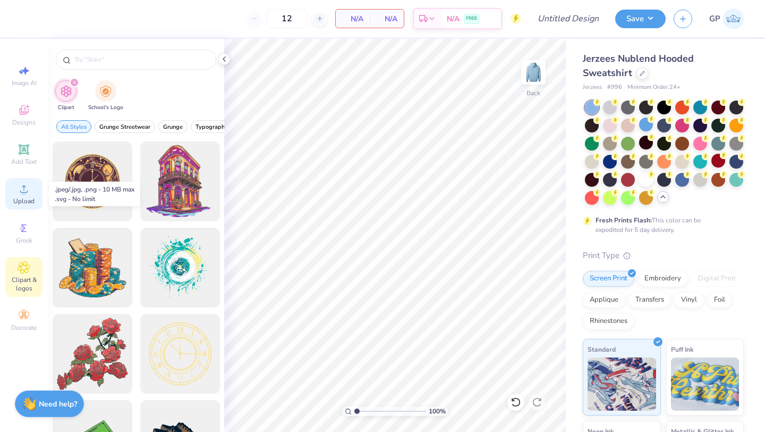
click at [29, 189] on icon at bounding box center [24, 188] width 13 height 13
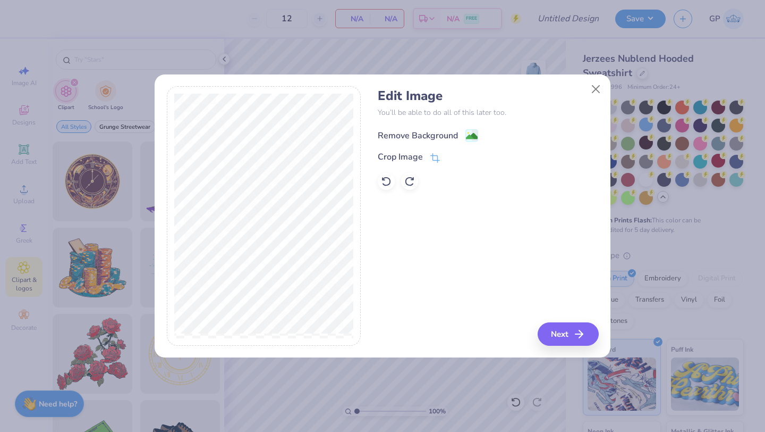
click at [413, 139] on div "Remove Background" at bounding box center [418, 135] width 80 height 13
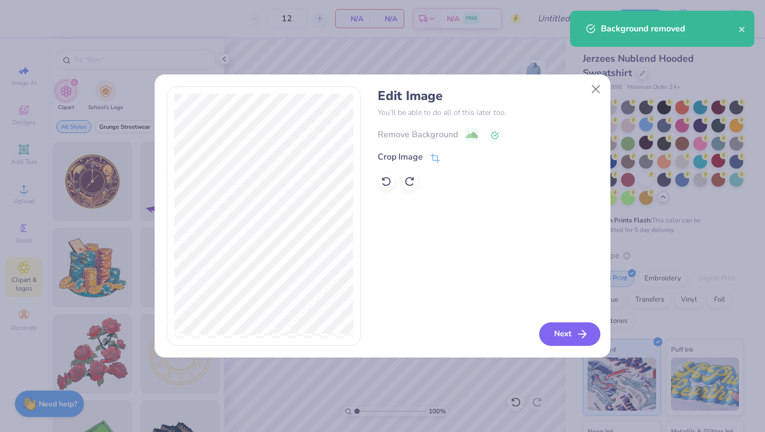
click at [554, 325] on button "Next" at bounding box center [569, 333] width 61 height 23
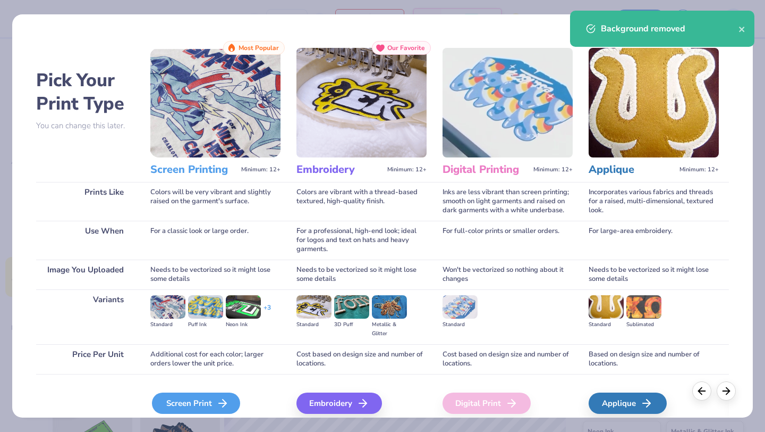
click at [187, 398] on div "Screen Print" at bounding box center [196, 402] width 88 height 21
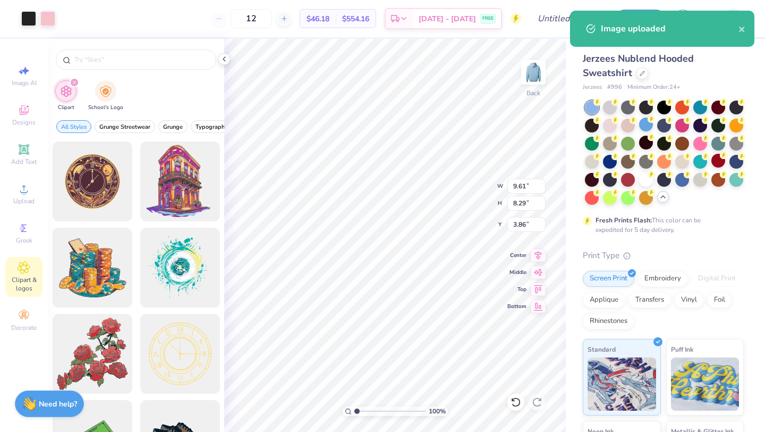
type input "4.48"
click at [542, 81] on img at bounding box center [533, 72] width 43 height 43
click at [739, 26] on icon "close" at bounding box center [742, 29] width 7 height 9
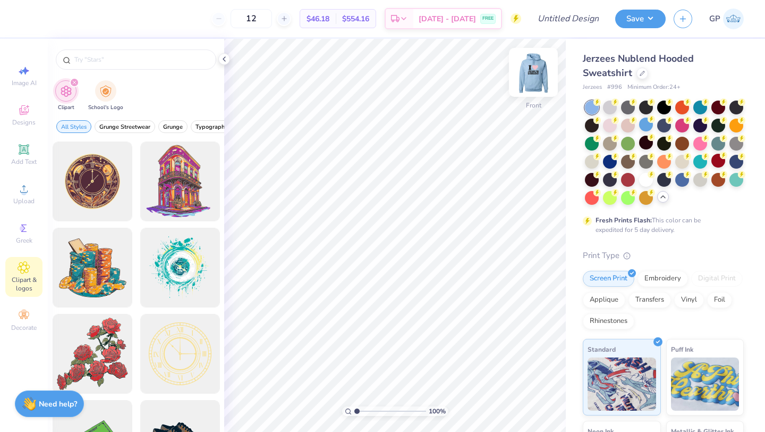
click at [534, 77] on img at bounding box center [533, 72] width 43 height 43
click at [630, 12] on button "Save" at bounding box center [640, 17] width 50 height 19
click at [531, 81] on img at bounding box center [533, 72] width 43 height 43
click at [27, 193] on icon at bounding box center [24, 188] width 13 height 13
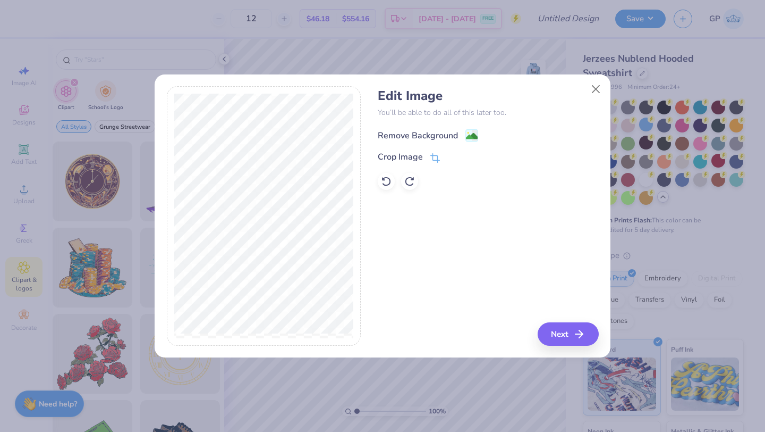
click at [420, 137] on div "Remove Background" at bounding box center [418, 135] width 80 height 13
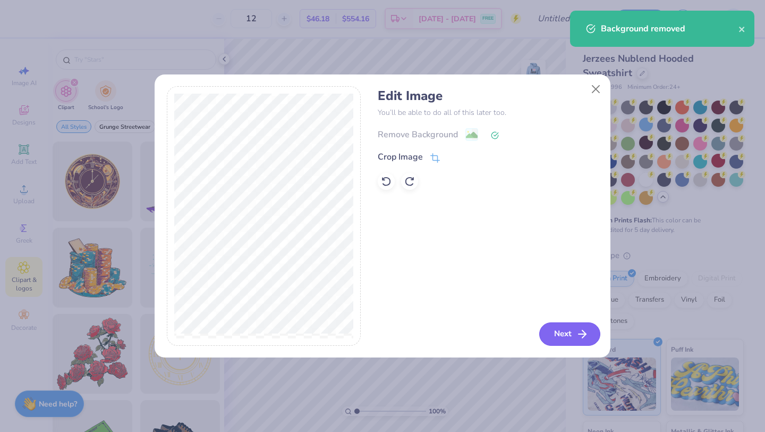
click at [562, 327] on button "Next" at bounding box center [569, 333] width 61 height 23
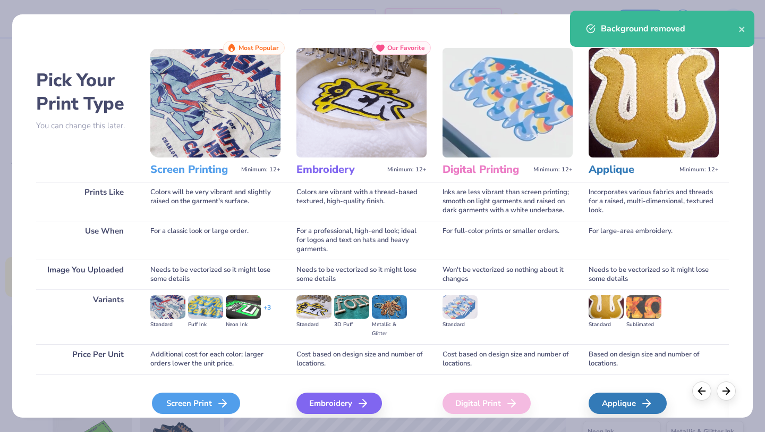
click at [213, 403] on div "Screen Print" at bounding box center [196, 402] width 88 height 21
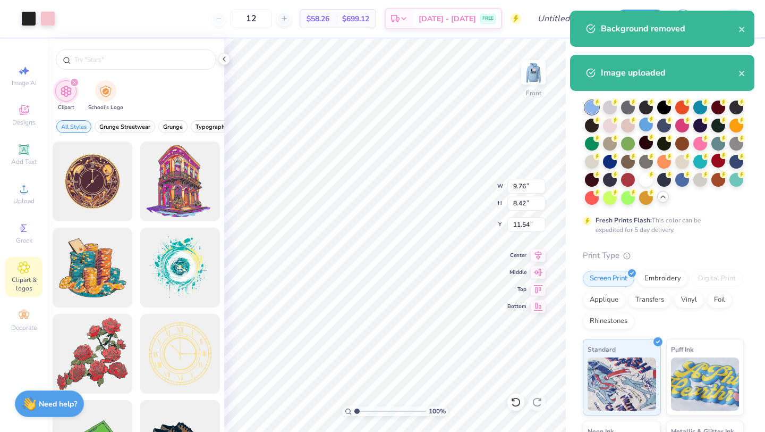
type input "10.20"
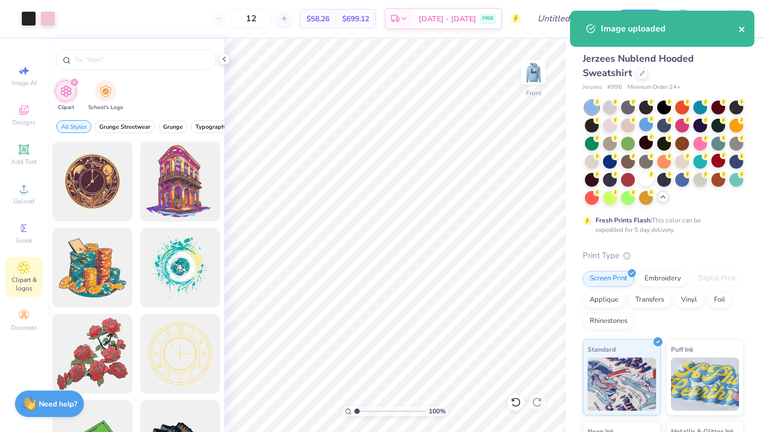
click at [742, 23] on button "close" at bounding box center [742, 28] width 7 height 13
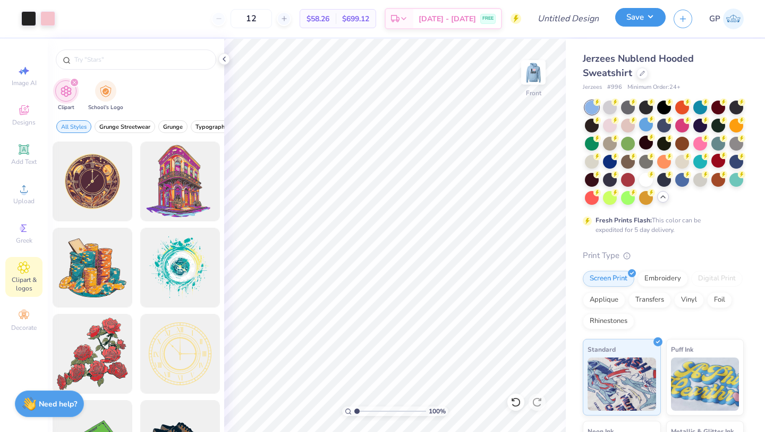
click at [655, 14] on button "Save" at bounding box center [640, 17] width 50 height 19
click at [529, 68] on img at bounding box center [533, 72] width 43 height 43
click at [626, 18] on button "Save" at bounding box center [640, 17] width 50 height 19
drag, startPoint x: 369, startPoint y: 18, endPoint x: 407, endPoint y: 19, distance: 37.8
click at [407, 19] on div "12 $58.26 Per Item $699.12 Total Est. Delivery [DATE] - [DATE] FREE" at bounding box center [292, 18] width 458 height 37
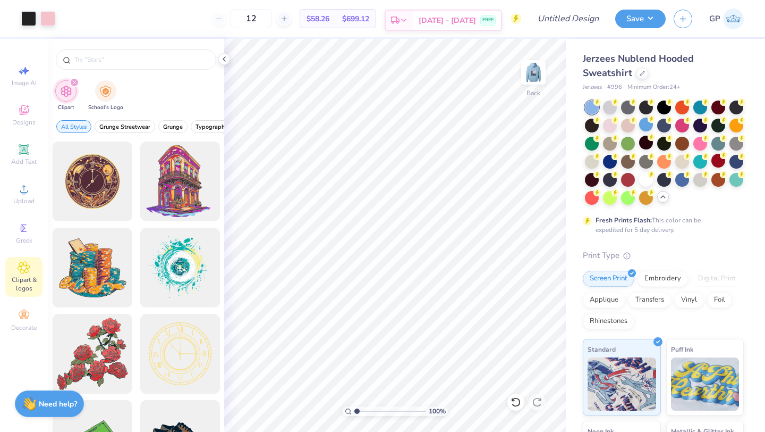
click at [487, 20] on span "FREE" at bounding box center [488, 19] width 11 height 7
click at [636, 26] on button "Save" at bounding box center [640, 17] width 50 height 19
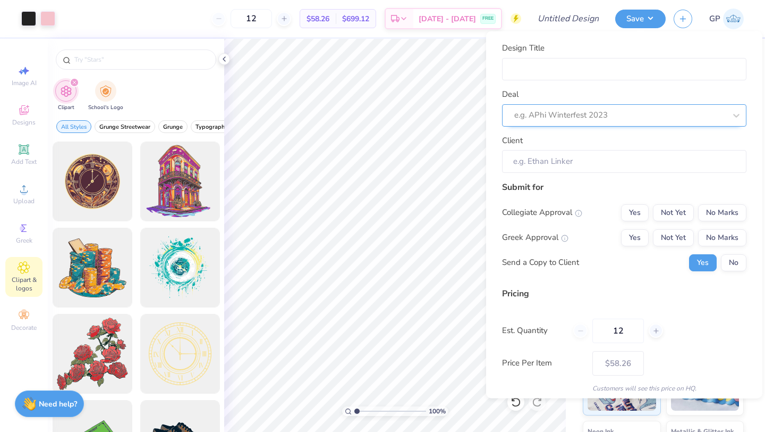
click at [563, 116] on div at bounding box center [620, 115] width 212 height 14
click at [550, 61] on input "Design Title" at bounding box center [624, 68] width 244 height 23
type input "C"
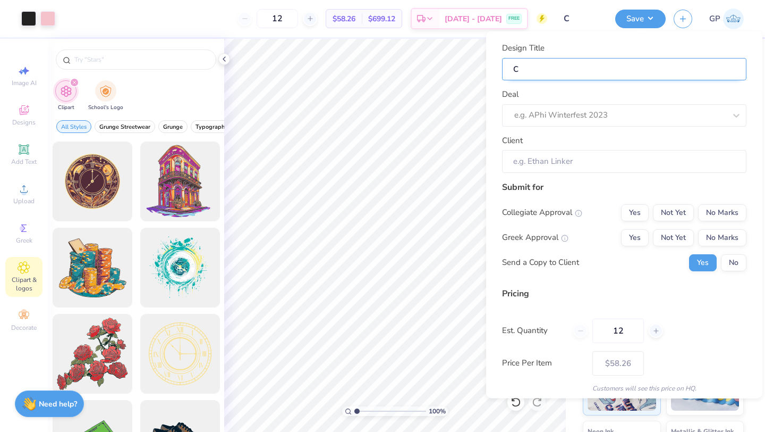
type input "Ch"
type input "[PERSON_NAME]"
type input "Chur"
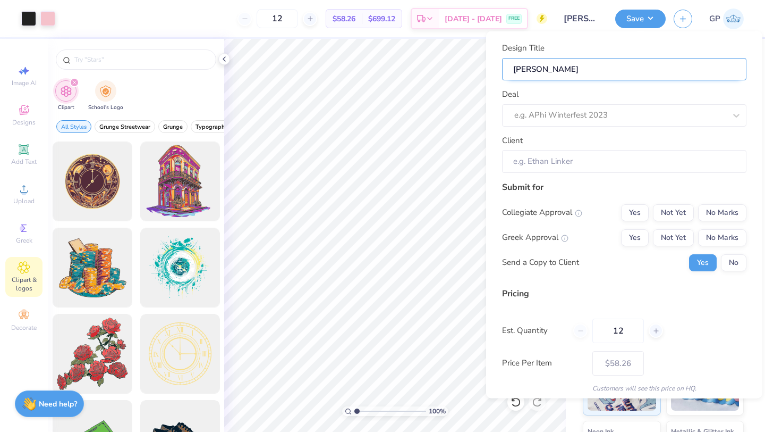
type input "Chur"
type input "Churc"
type input "[DEMOGRAPHIC_DATA]"
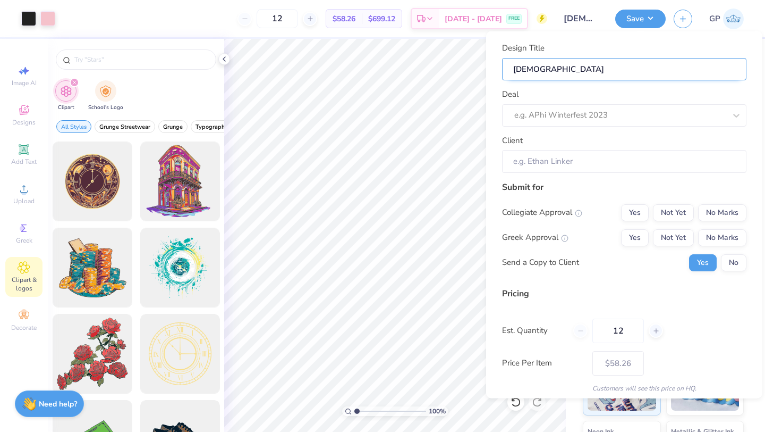
type input "[DEMOGRAPHIC_DATA]"
type input "[DEMOGRAPHIC_DATA] H"
type input "[DEMOGRAPHIC_DATA] Ho"
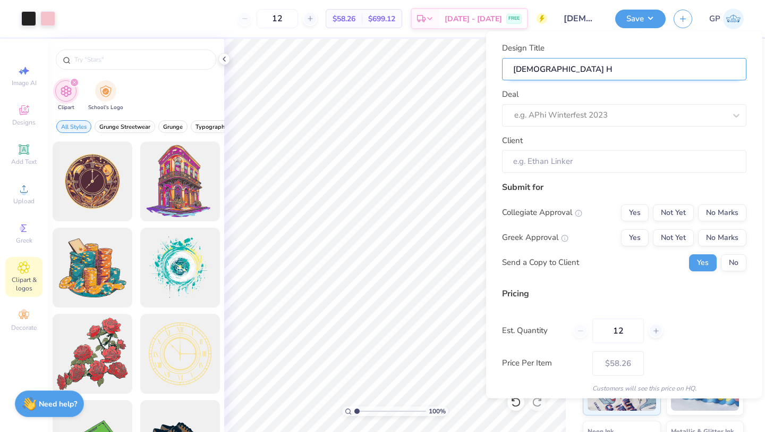
type input "[DEMOGRAPHIC_DATA] Ho"
type input "[DEMOGRAPHIC_DATA] Hoo"
type input "[DEMOGRAPHIC_DATA] Hood"
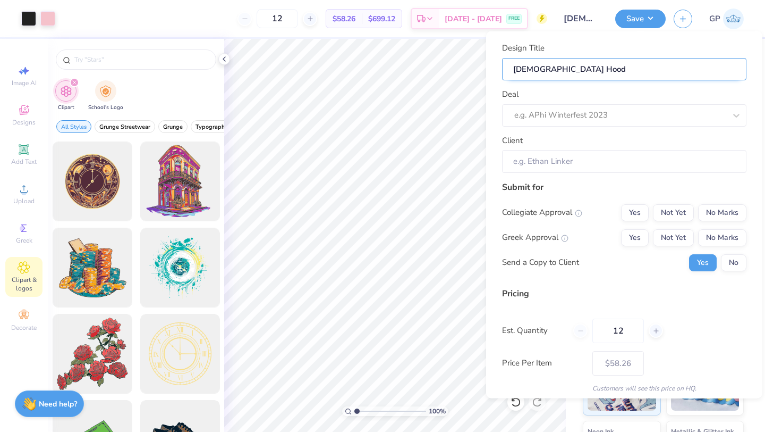
type input "[DEMOGRAPHIC_DATA] Hoodi"
type input "[DEMOGRAPHIC_DATA] Hoodie"
type input "[DEMOGRAPHIC_DATA] Hoodies"
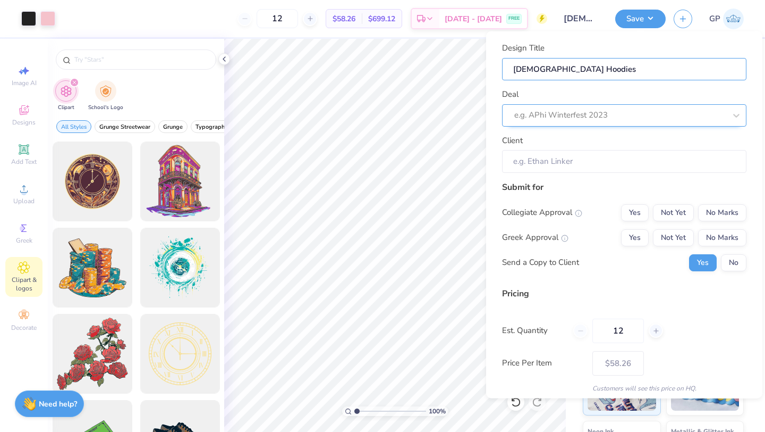
type input "[DEMOGRAPHIC_DATA] Hoodies"
click at [542, 106] on div "e.g. APhi Winterfest 2023" at bounding box center [624, 115] width 244 height 22
type input "C"
type input "alp"
click at [739, 114] on icon at bounding box center [736, 115] width 6 height 4
